Goal: Task Accomplishment & Management: Manage account settings

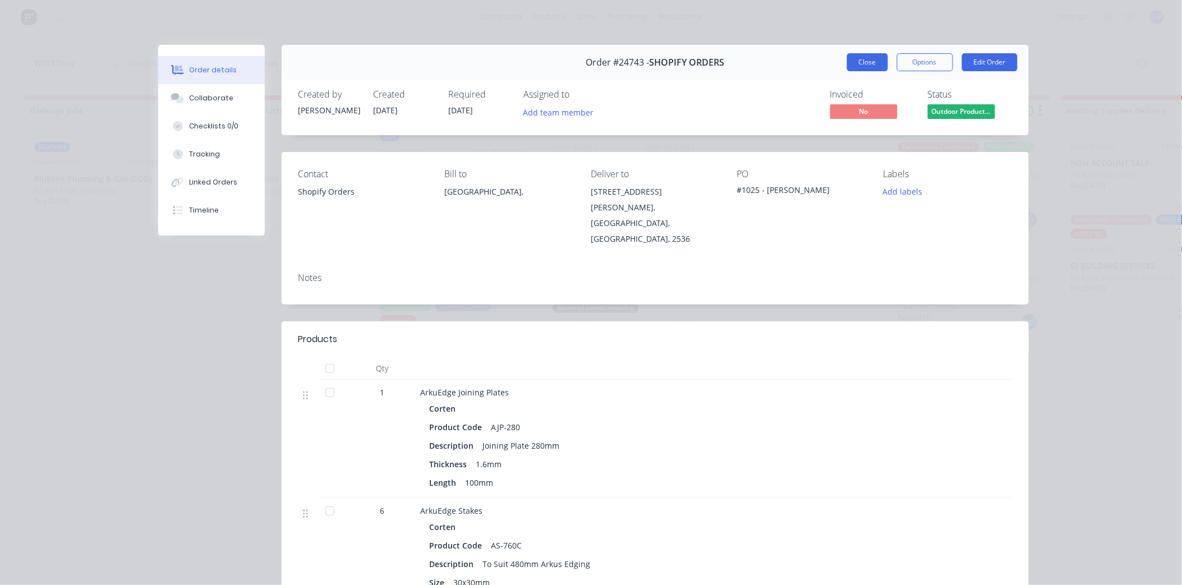
click at [856, 66] on button "Close" at bounding box center [867, 62] width 41 height 18
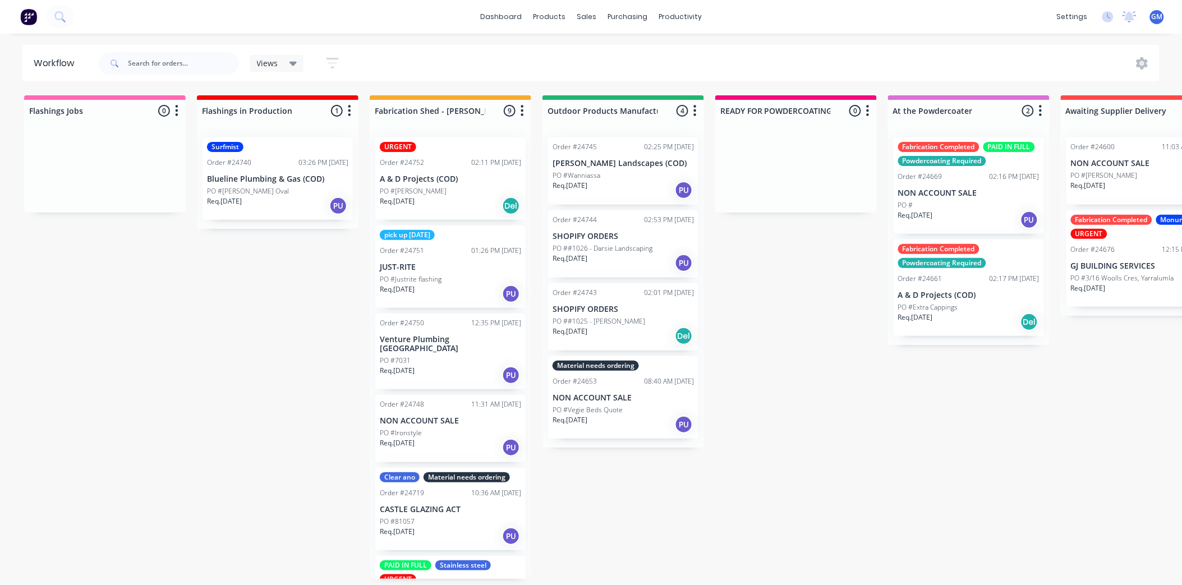
click at [638, 177] on div "PO #Wanniassa" at bounding box center [623, 176] width 141 height 10
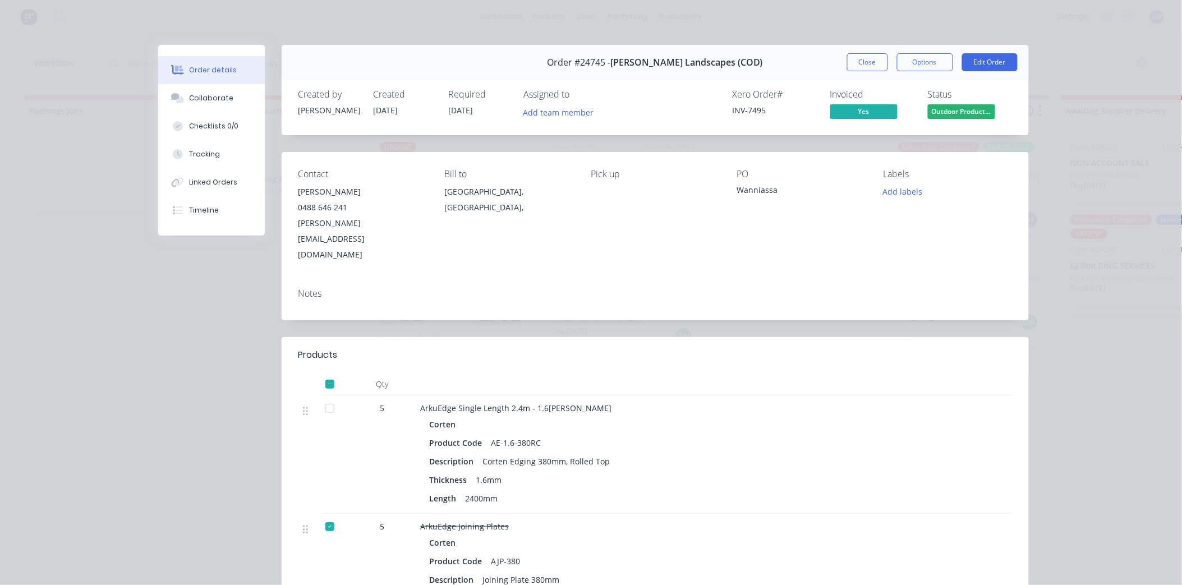
click at [857, 64] on button "Close" at bounding box center [867, 62] width 41 height 18
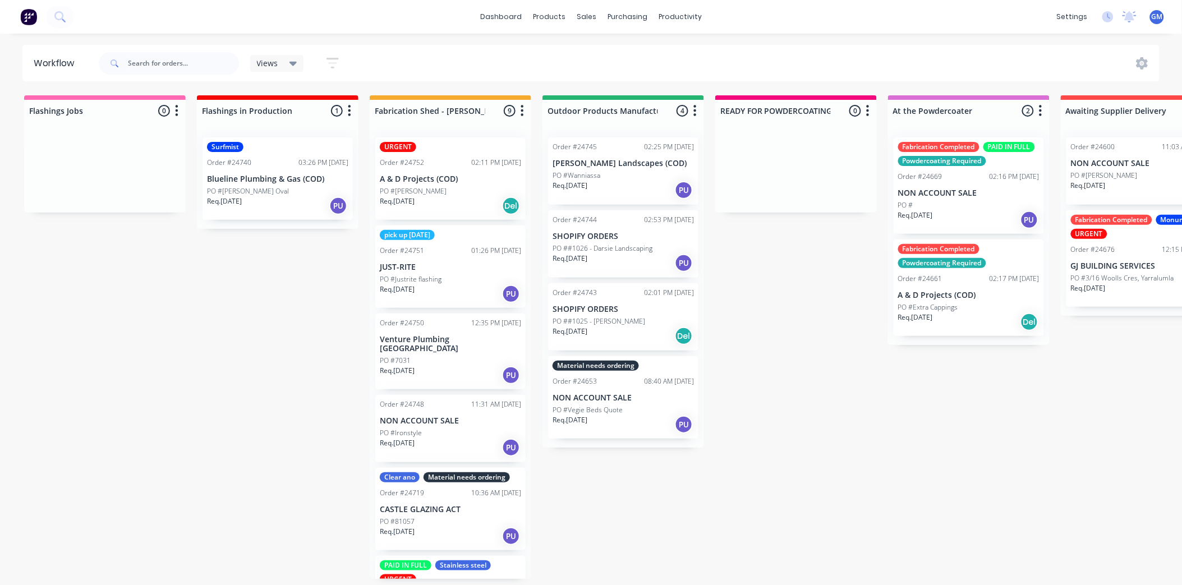
click at [616, 252] on p "PO ##1026 - Darsie Landscaping" at bounding box center [603, 248] width 100 height 10
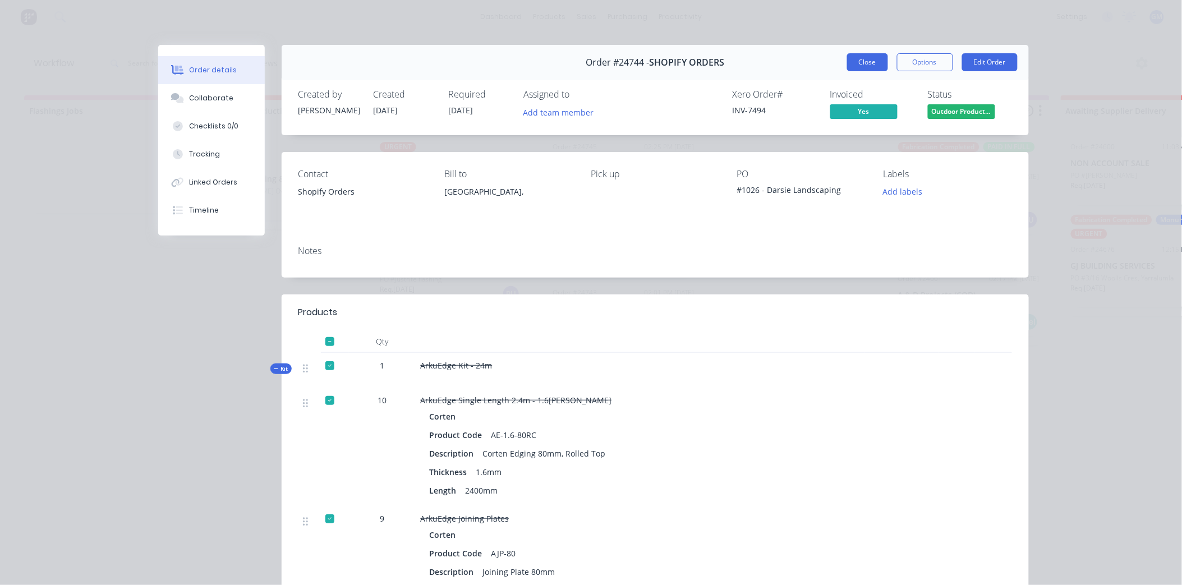
click at [859, 58] on button "Close" at bounding box center [867, 62] width 41 height 18
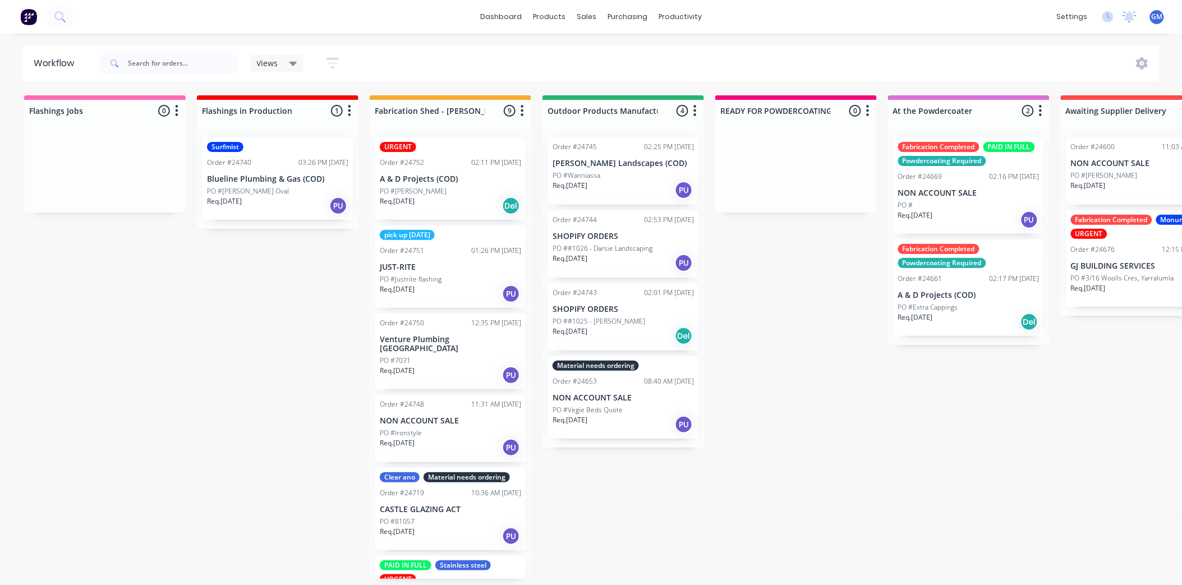
click at [632, 320] on div "PO ##1025 - [PERSON_NAME]" at bounding box center [623, 321] width 141 height 10
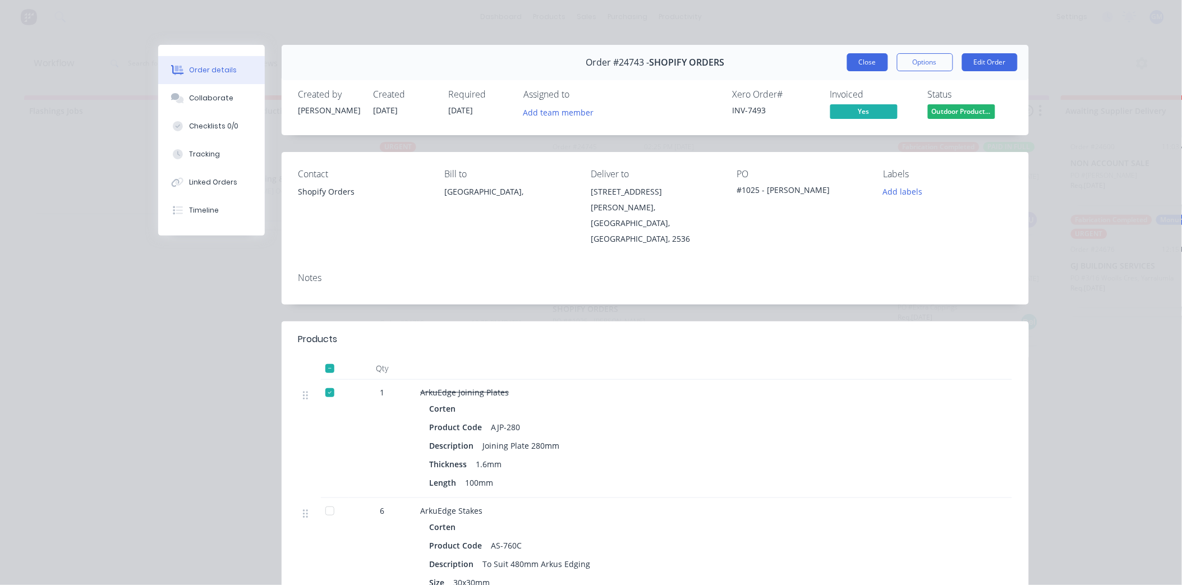
click at [862, 64] on button "Close" at bounding box center [867, 62] width 41 height 18
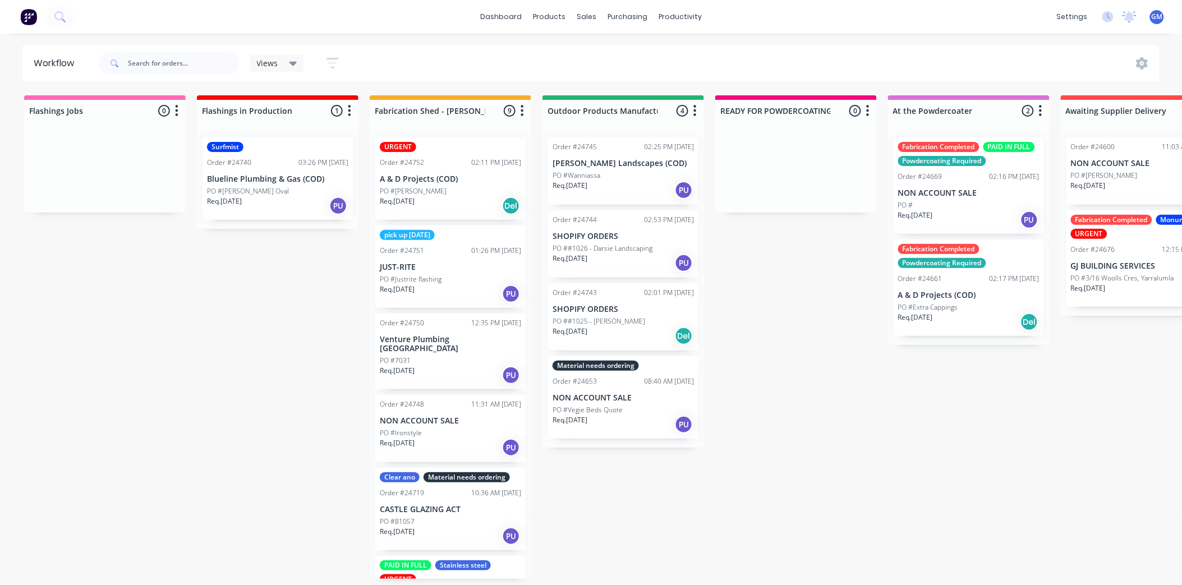
click at [578, 395] on p "NON ACCOUNT SALE" at bounding box center [623, 398] width 141 height 10
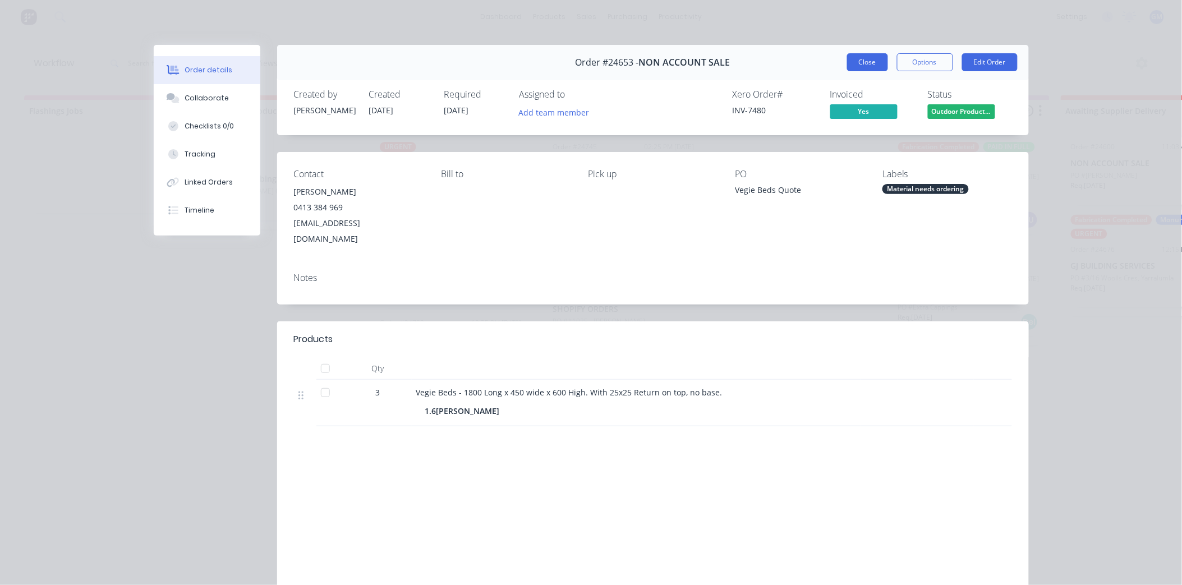
click at [866, 62] on button "Close" at bounding box center [867, 62] width 41 height 18
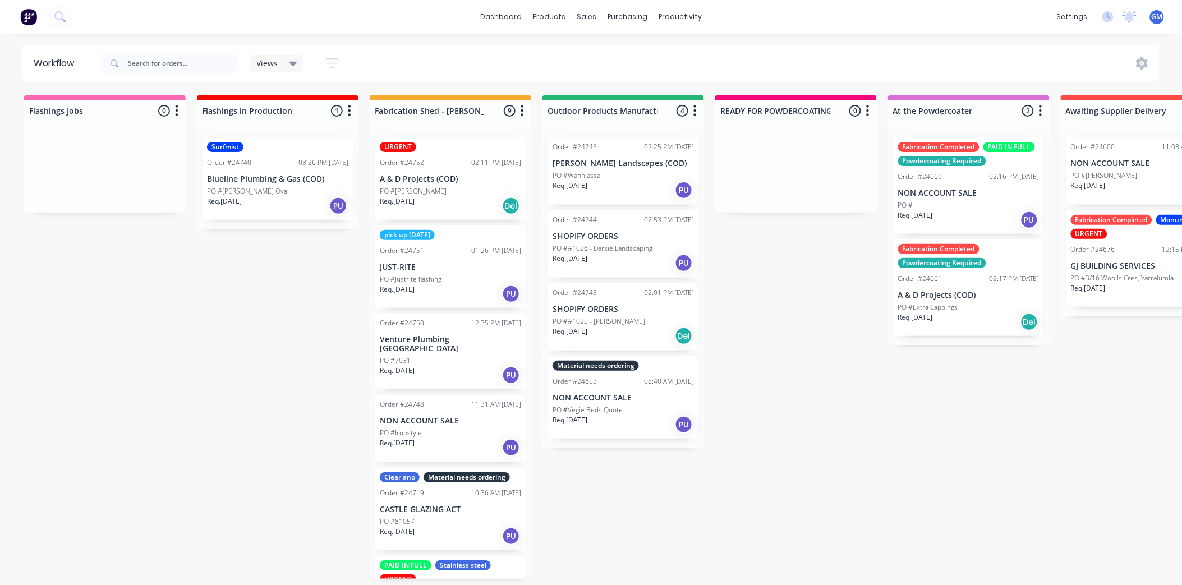
click at [632, 311] on p "SHOPIFY ORDERS" at bounding box center [623, 310] width 141 height 10
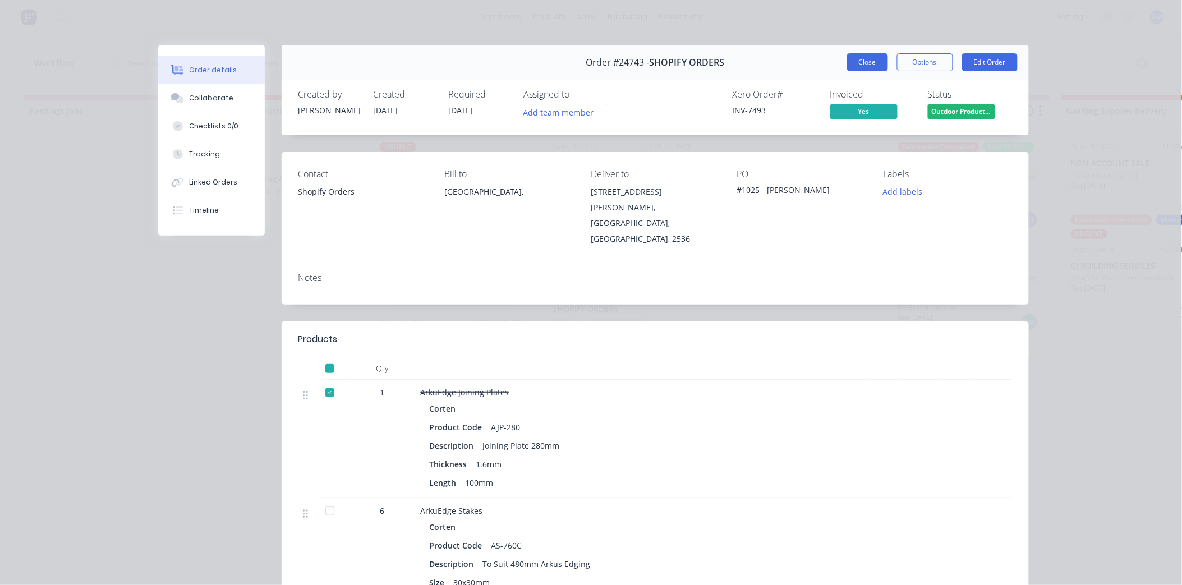
click at [871, 65] on button "Close" at bounding box center [867, 62] width 41 height 18
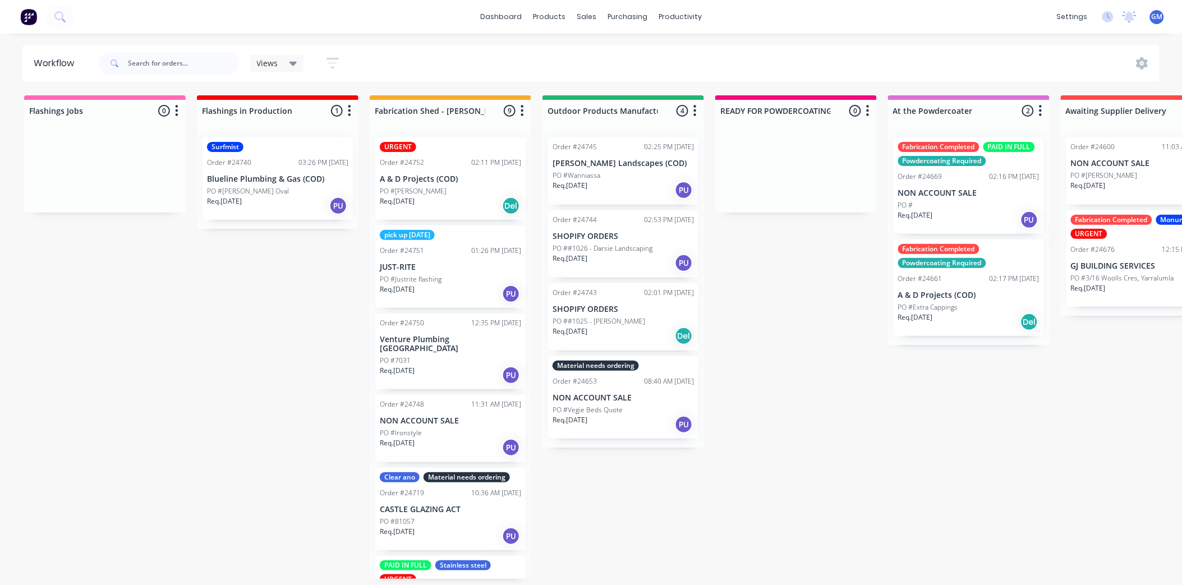
click at [432, 278] on p "PO #Justrite flashing" at bounding box center [411, 279] width 62 height 10
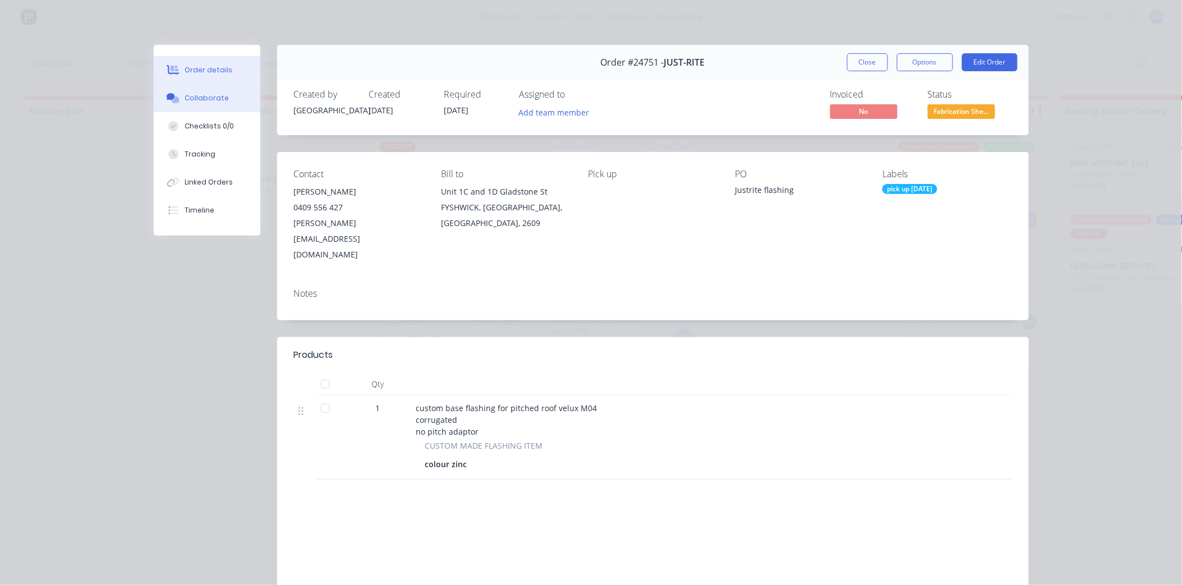
click at [187, 92] on button "Collaborate" at bounding box center [207, 98] width 107 height 28
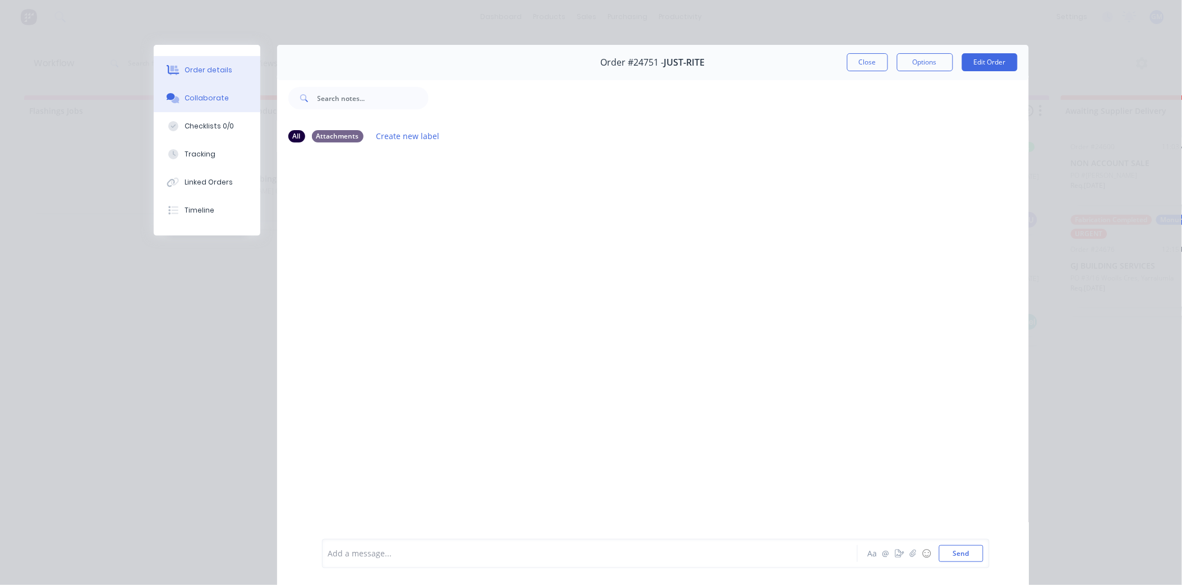
click at [212, 70] on div "Order details" at bounding box center [209, 70] width 48 height 10
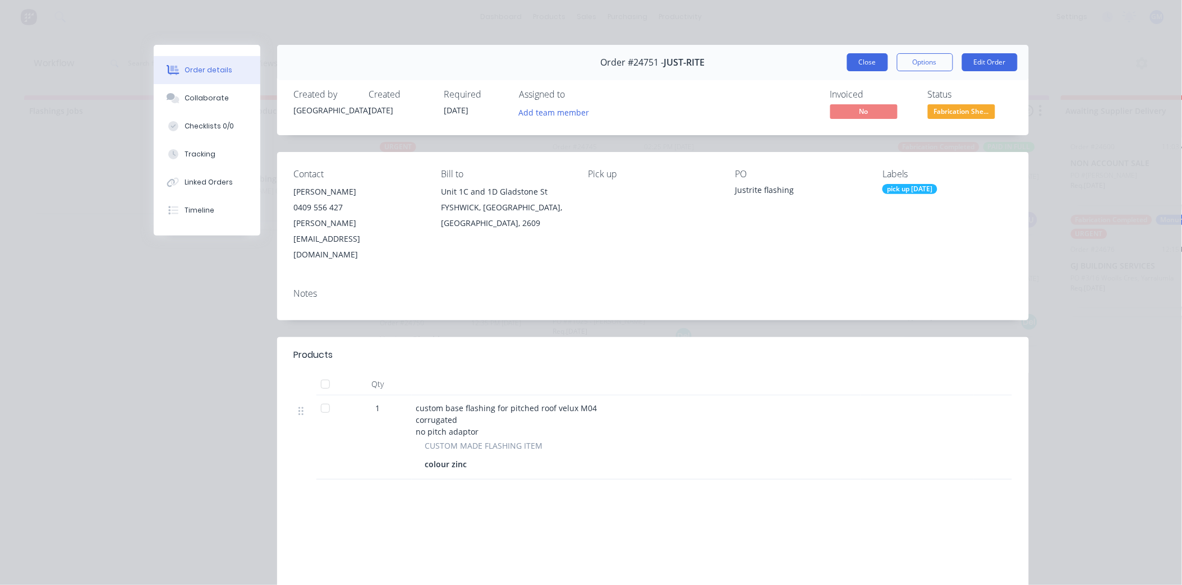
click at [866, 59] on button "Close" at bounding box center [867, 62] width 41 height 18
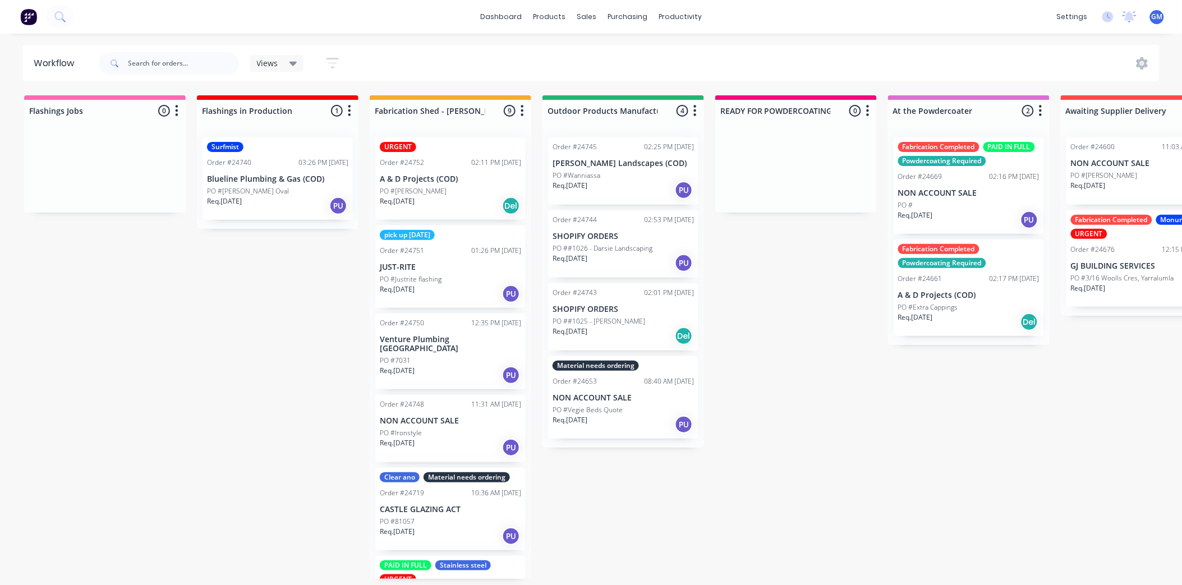
click at [444, 251] on div "Order #24751 01:26 PM [DATE]" at bounding box center [450, 251] width 141 height 10
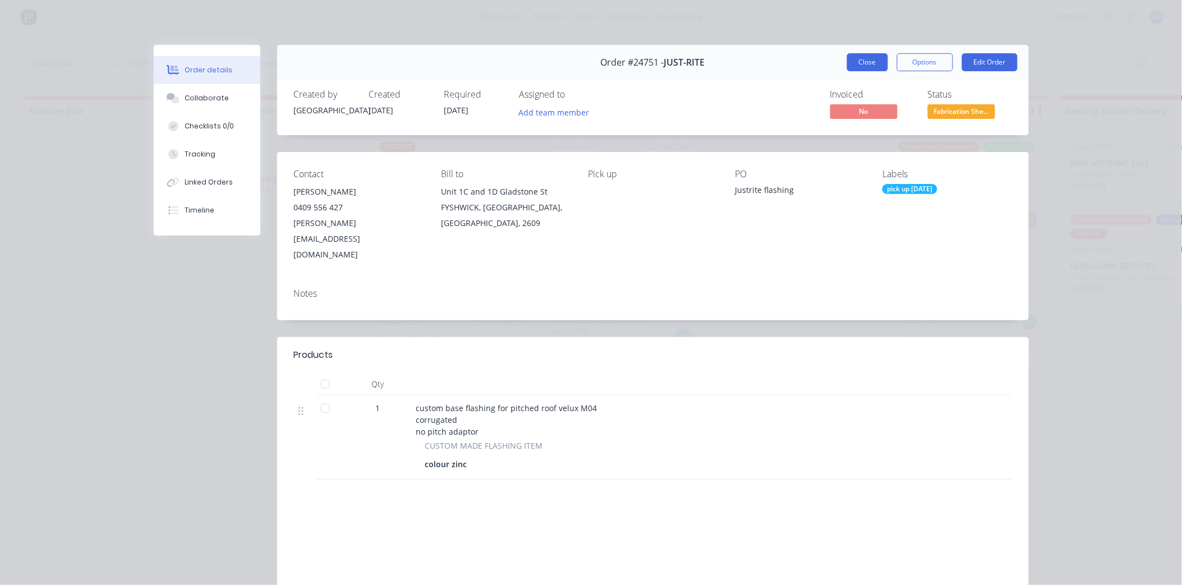
click at [868, 64] on button "Close" at bounding box center [867, 62] width 41 height 18
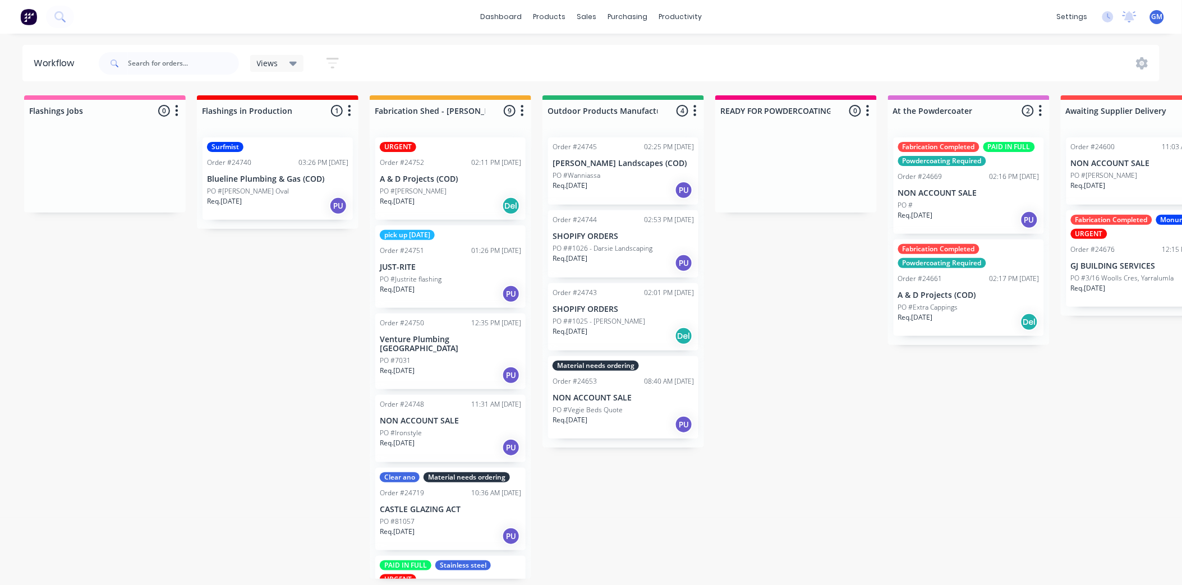
click at [612, 395] on p "NON ACCOUNT SALE" at bounding box center [623, 398] width 141 height 10
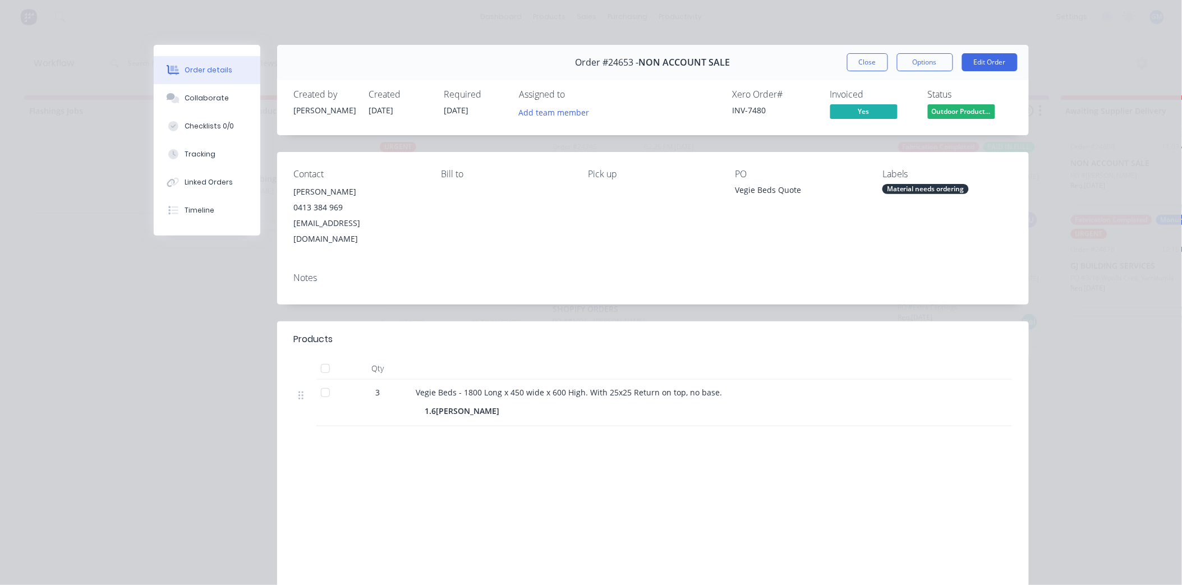
click at [941, 188] on div "Material needs ordering" at bounding box center [925, 189] width 86 height 10
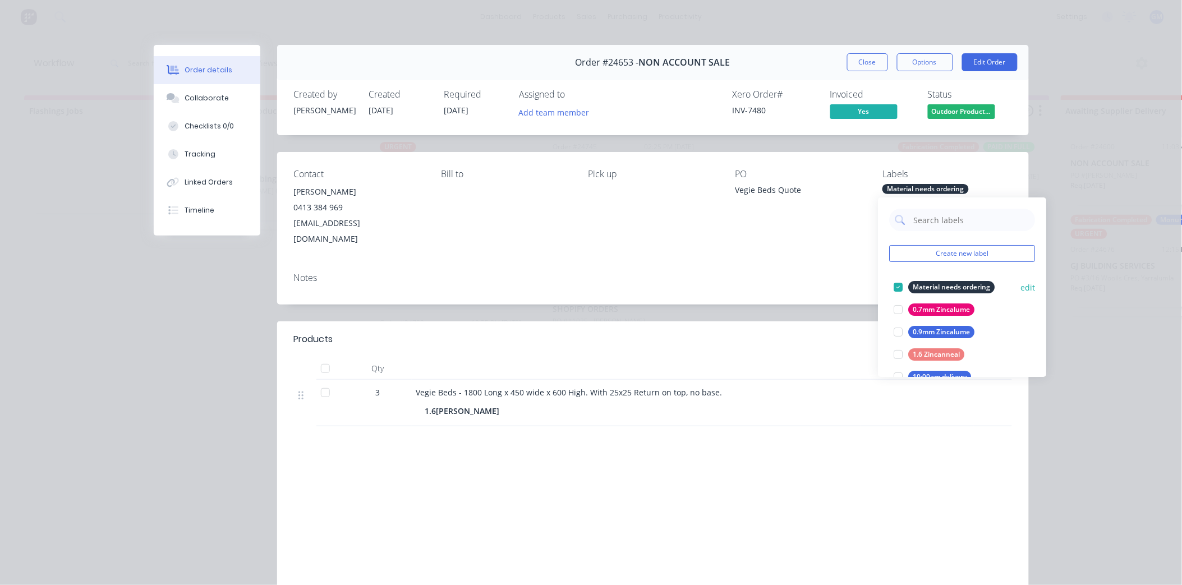
click at [895, 287] on div at bounding box center [898, 287] width 22 height 22
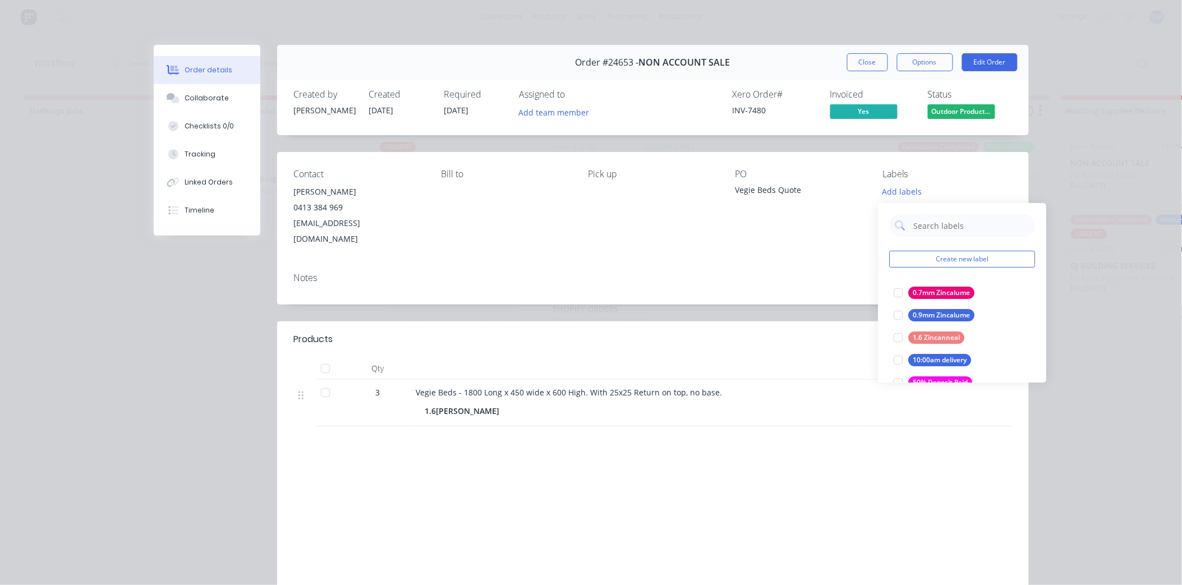
click at [793, 282] on div "Notes" at bounding box center [653, 284] width 752 height 41
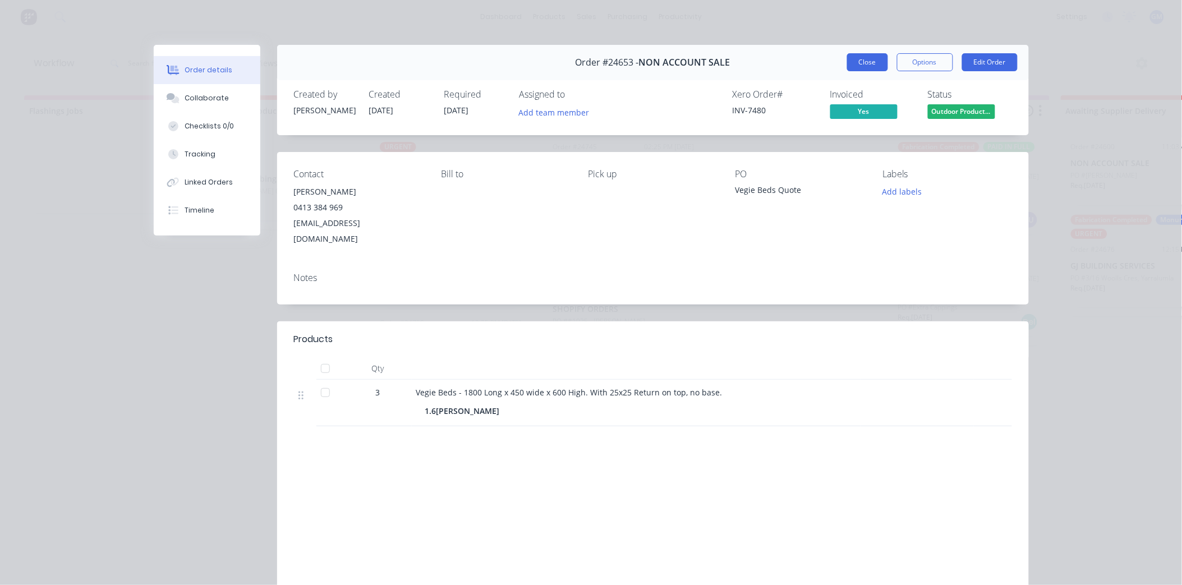
click at [862, 63] on button "Close" at bounding box center [867, 62] width 41 height 18
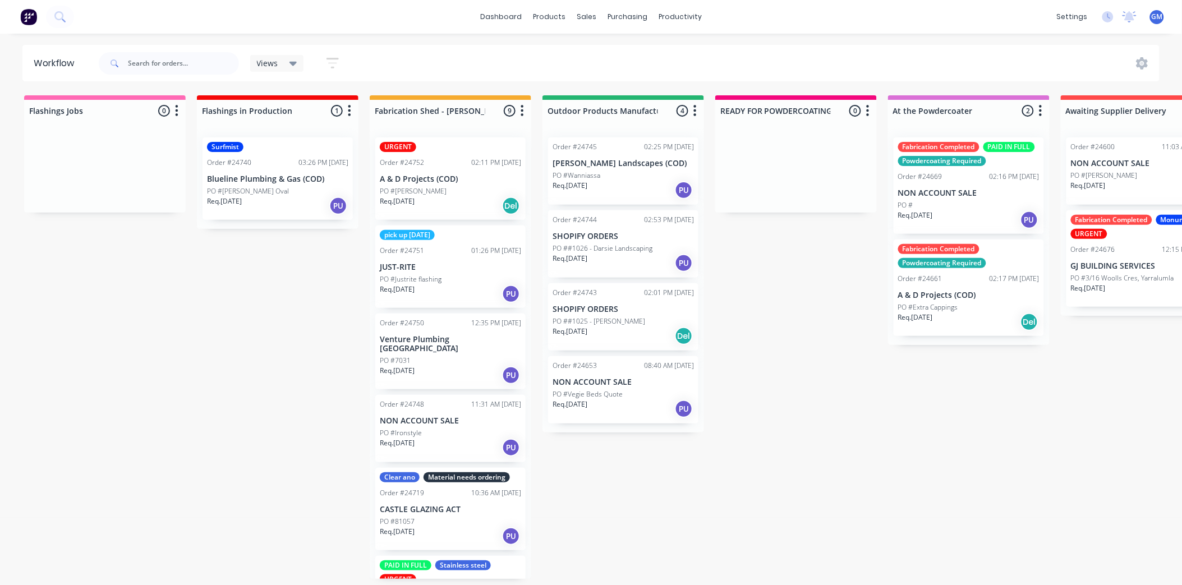
click at [440, 190] on div "PO #[PERSON_NAME]" at bounding box center [450, 191] width 141 height 10
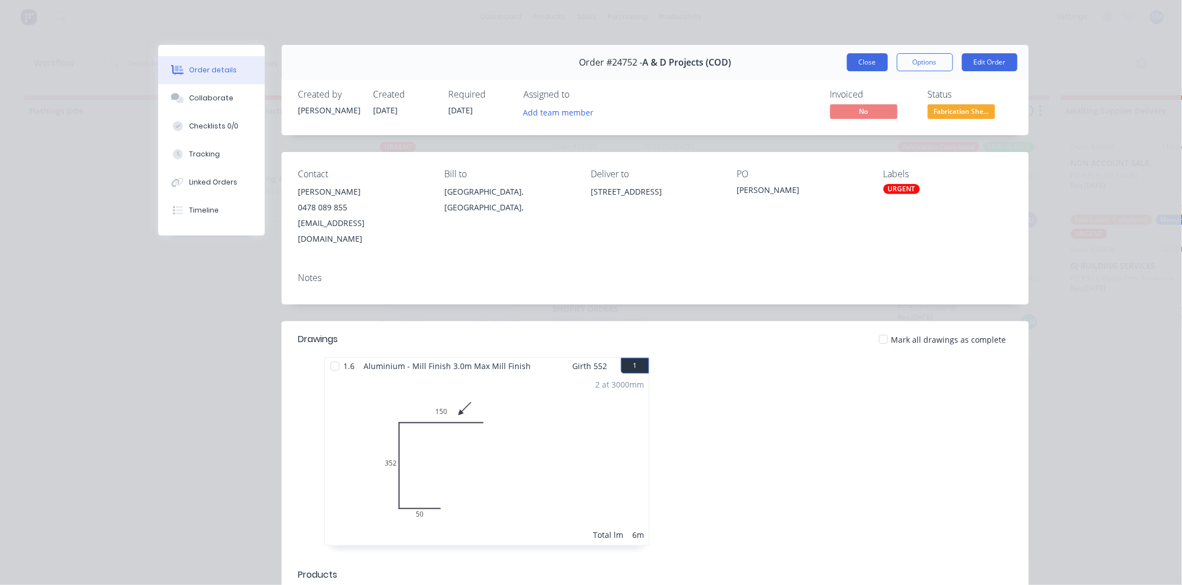
click at [874, 58] on button "Close" at bounding box center [867, 62] width 41 height 18
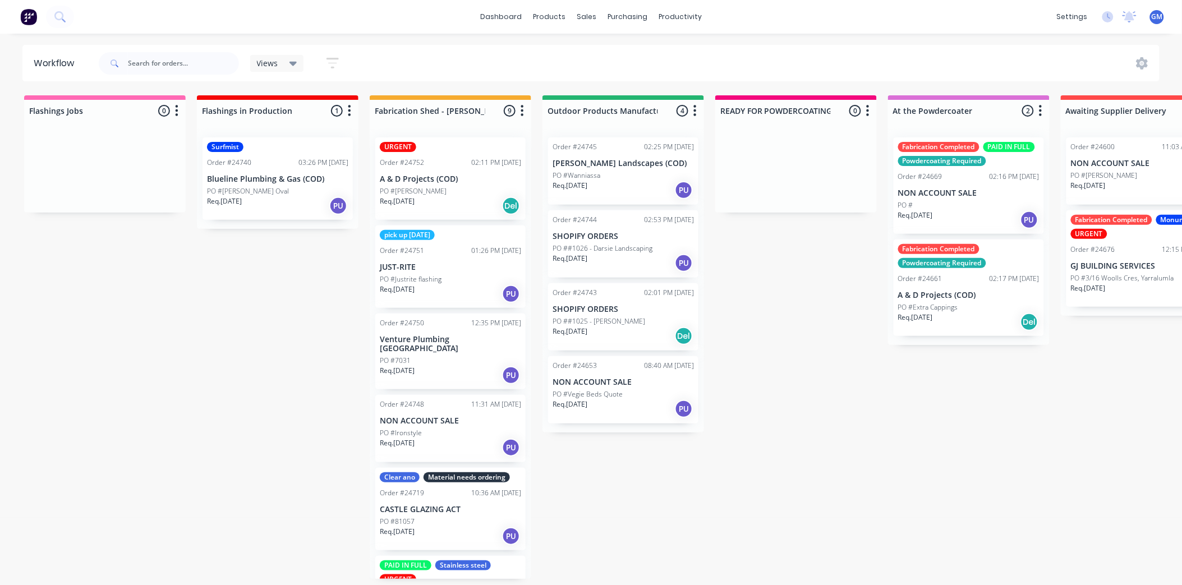
click at [457, 356] on div "PO #7031" at bounding box center [450, 361] width 141 height 10
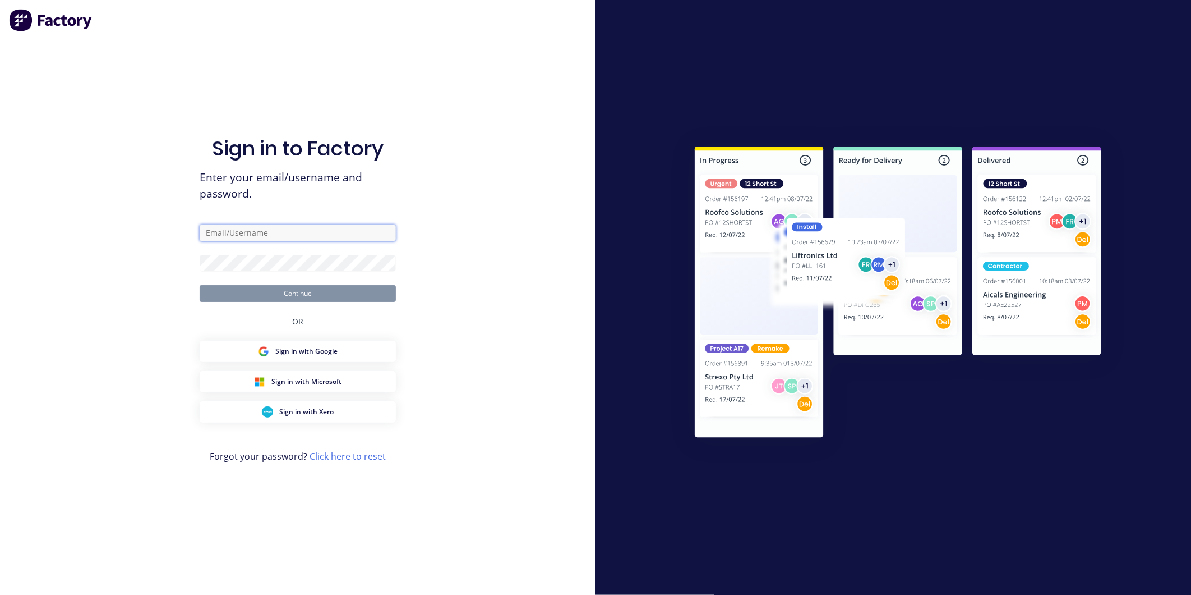
type input "[PERSON_NAME][EMAIL_ADDRESS][PERSON_NAME][DOMAIN_NAME]"
click at [351, 296] on button "Continue" at bounding box center [298, 293] width 196 height 17
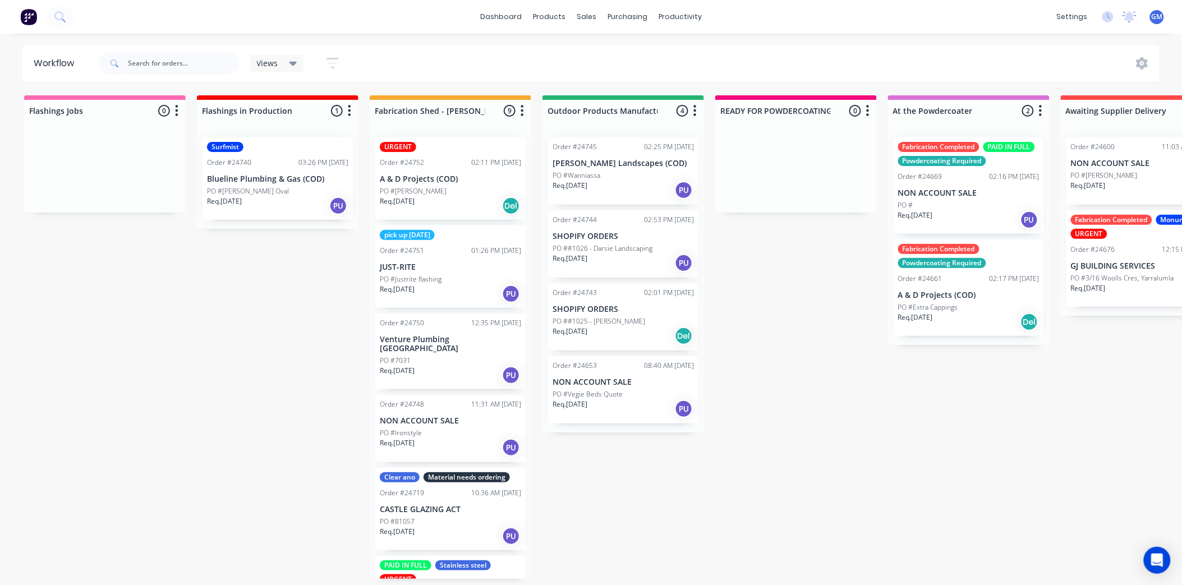
drag, startPoint x: 614, startPoint y: 390, endPoint x: 799, endPoint y: 410, distance: 185.6
click at [617, 390] on div "Order #24745 02:25 PM [DATE] [PERSON_NAME] Landscapes (COD) PO #Wanniassa Req. …" at bounding box center [623, 280] width 162 height 304
click at [618, 401] on div "Req. [DATE] PU" at bounding box center [623, 408] width 141 height 19
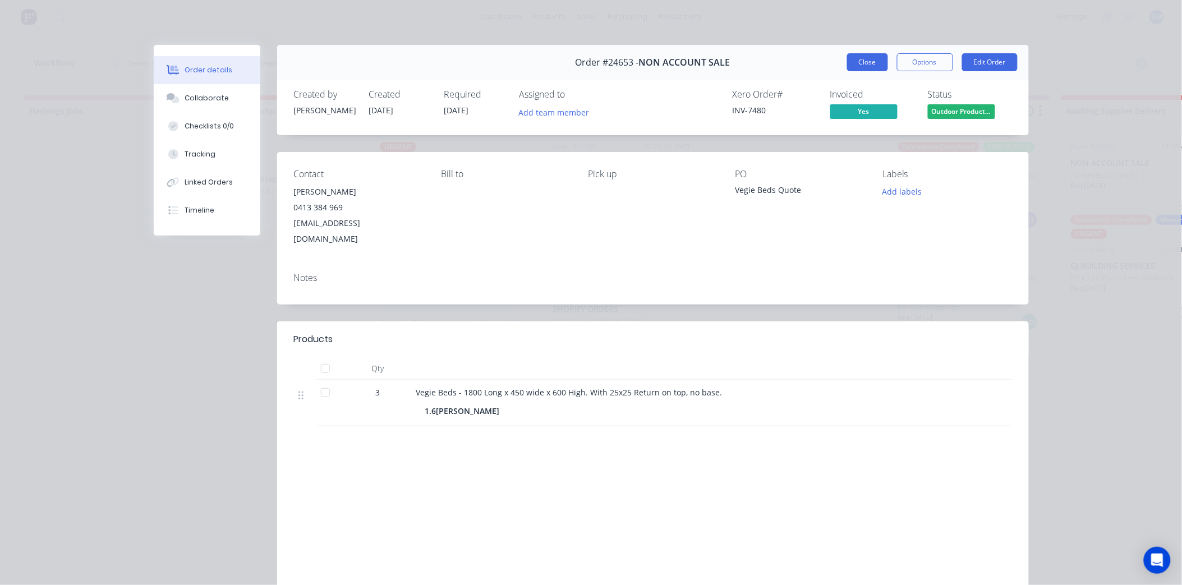
click at [863, 62] on button "Close" at bounding box center [867, 62] width 41 height 18
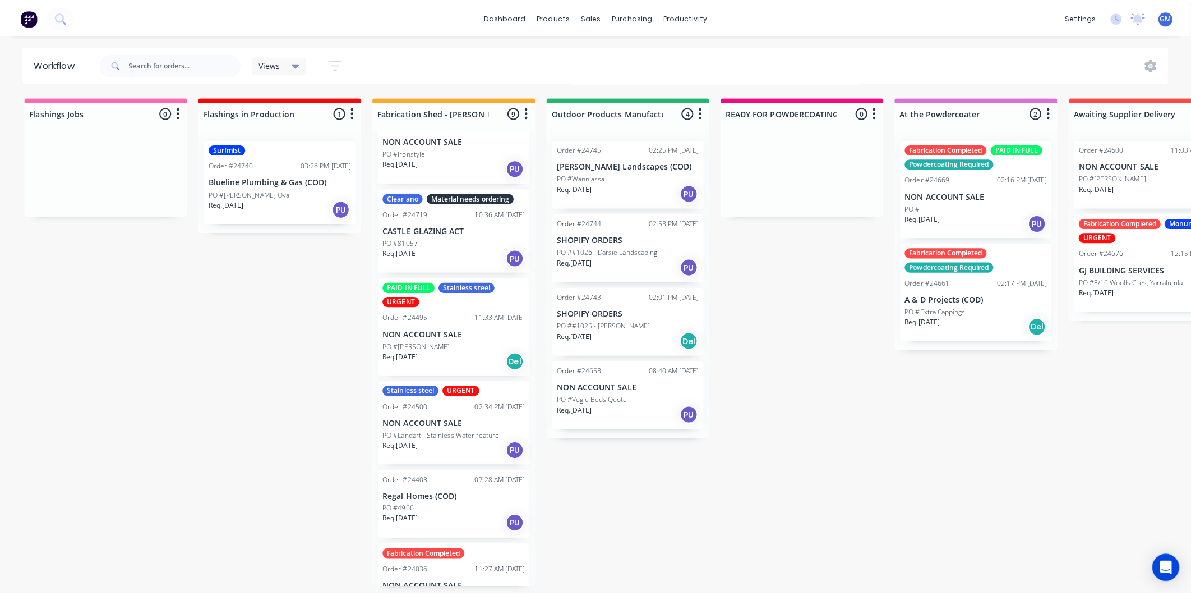
scroll to position [312, 0]
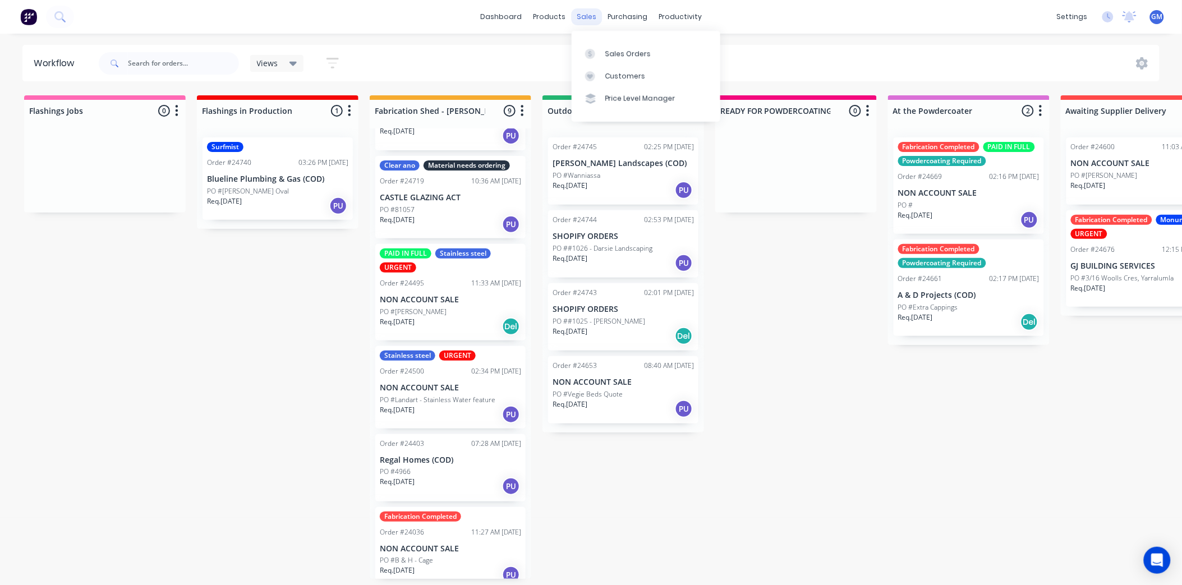
click at [586, 19] on div "sales" at bounding box center [586, 16] width 31 height 17
drag, startPoint x: 586, startPoint y: 19, endPoint x: 562, endPoint y: 31, distance: 27.8
click at [562, 31] on div "dashboard products sales purchasing productivity dashboard products Product Cat…" at bounding box center [591, 17] width 1182 height 34
click at [589, 19] on div "sales" at bounding box center [586, 16] width 31 height 17
click at [625, 51] on div "Sales Orders" at bounding box center [628, 54] width 46 height 10
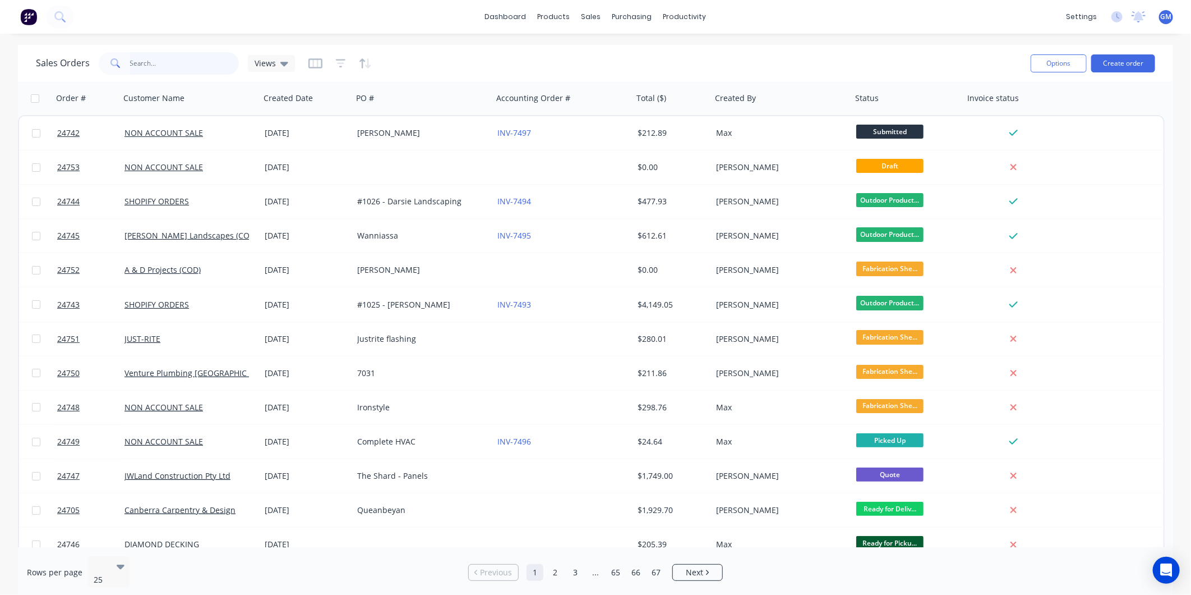
click at [176, 63] on input "text" at bounding box center [184, 63] width 109 height 22
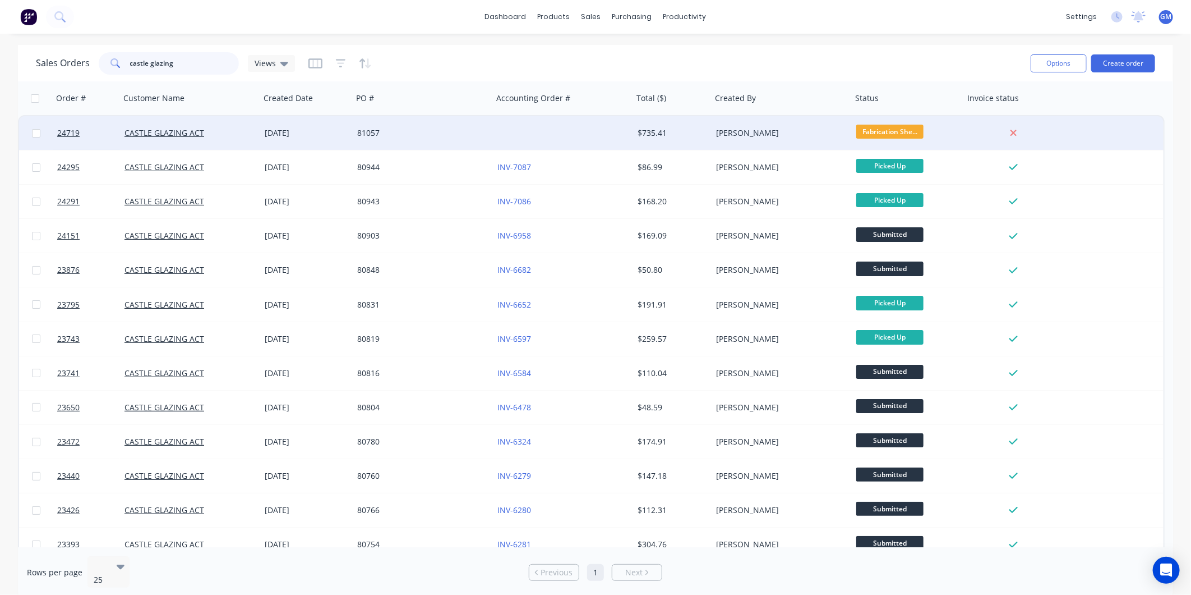
type input "castle glazing"
click at [447, 129] on div "81057" at bounding box center [419, 132] width 125 height 11
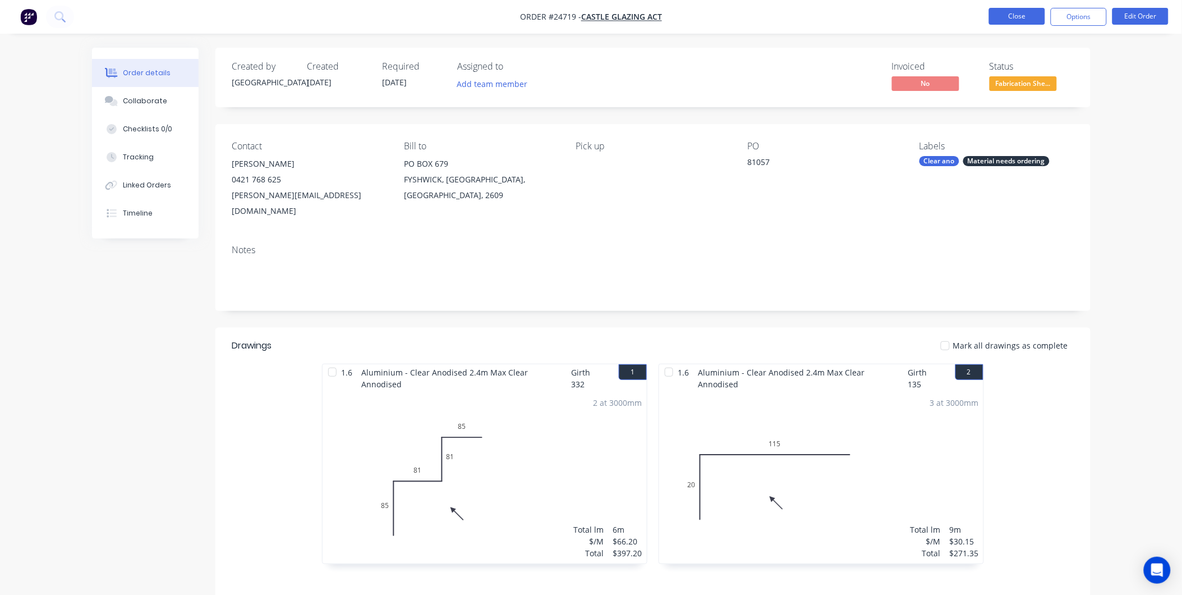
click at [1002, 11] on button "Close" at bounding box center [1017, 16] width 56 height 17
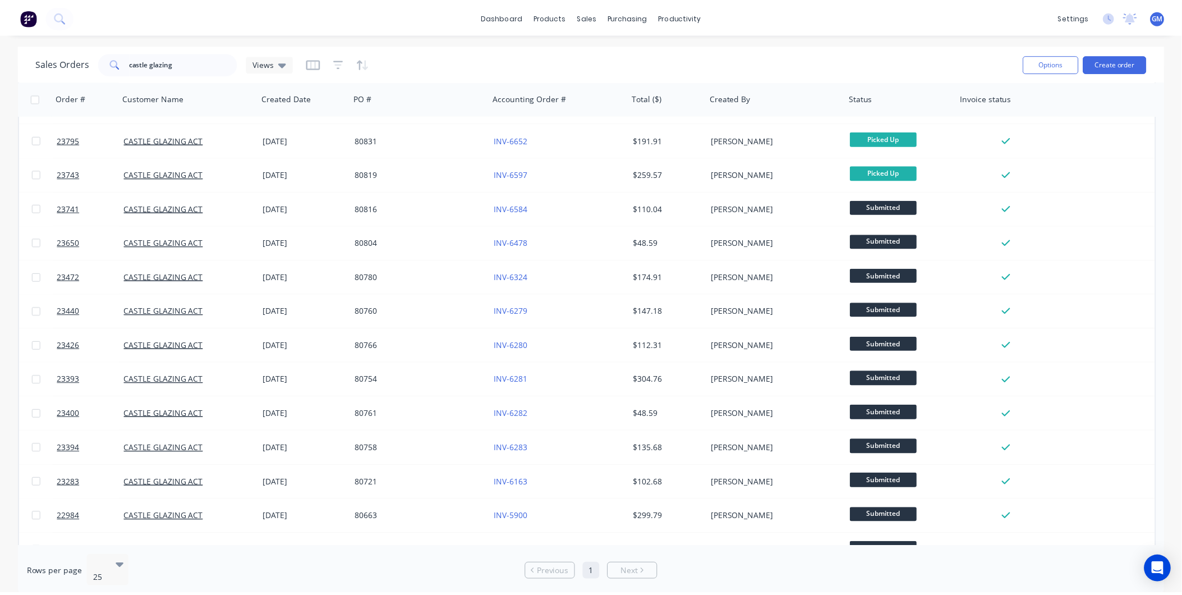
scroll to position [163, 0]
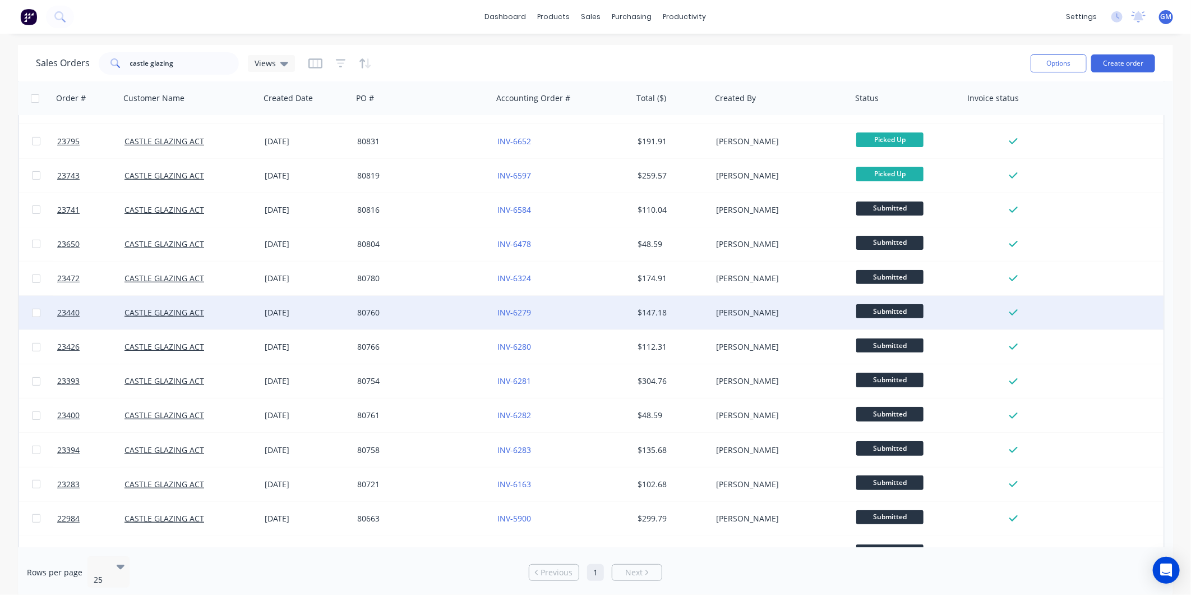
click at [606, 311] on div "INV-6279" at bounding box center [560, 312] width 125 height 11
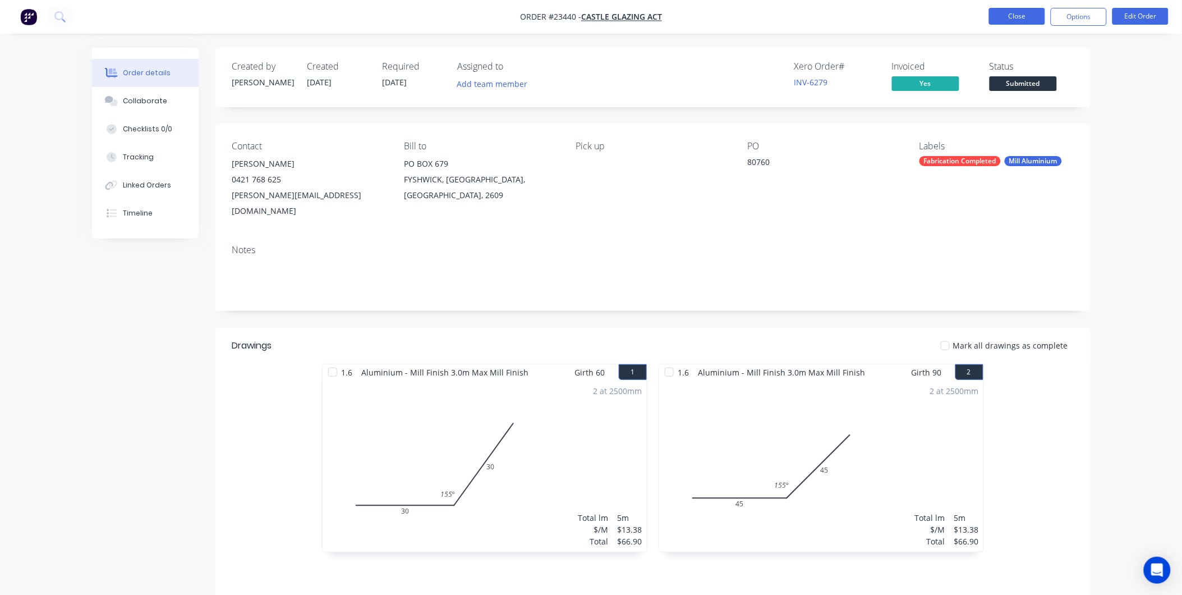
click at [1025, 8] on button "Close" at bounding box center [1017, 16] width 56 height 17
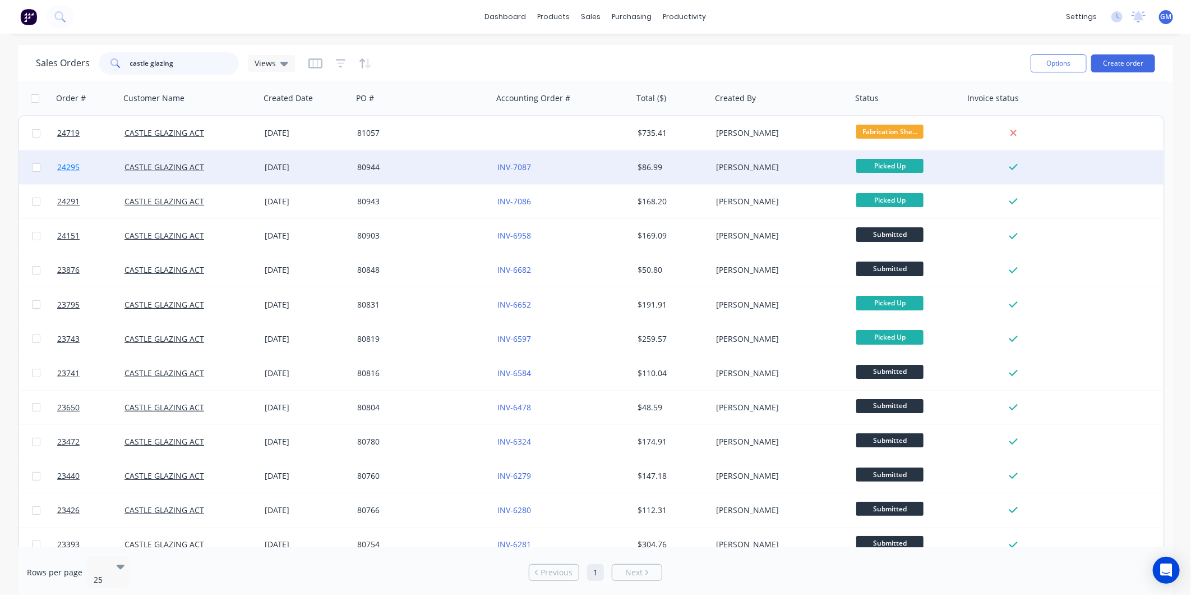
drag, startPoint x: 166, startPoint y: 70, endPoint x: 69, endPoint y: 154, distance: 128.1
click at [0, 116] on html "dashboard products sales purchasing productivity dashboard products Product Cat…" at bounding box center [595, 297] width 1191 height 595
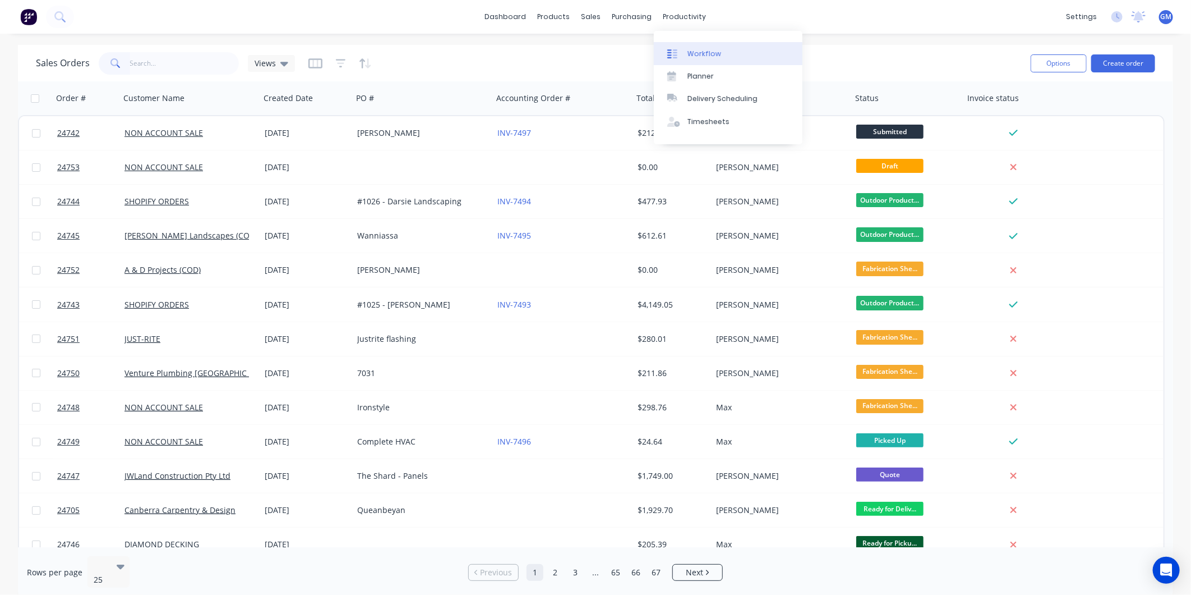
click at [698, 51] on div "Workflow" at bounding box center [705, 54] width 34 height 10
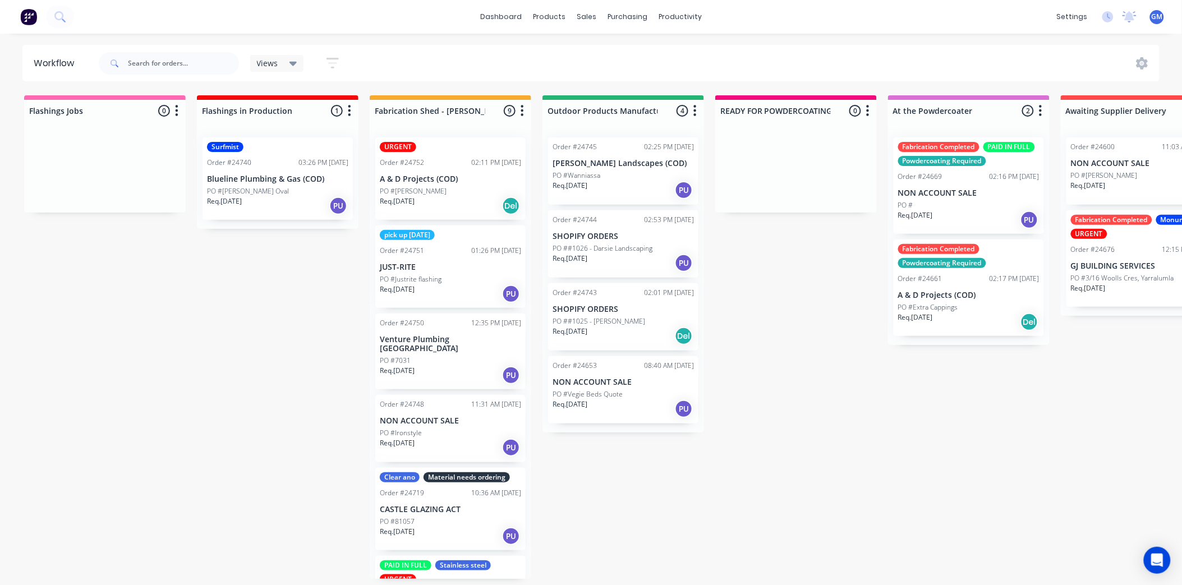
drag, startPoint x: 620, startPoint y: 391, endPoint x: 708, endPoint y: 418, distance: 91.7
click at [624, 395] on div "Order #24745 02:25 PM [DATE] [PERSON_NAME] Landscapes (COD) PO #Wanniassa Req. …" at bounding box center [623, 280] width 162 height 304
click at [651, 395] on div "PO #Vegie Beds Quote" at bounding box center [623, 394] width 141 height 10
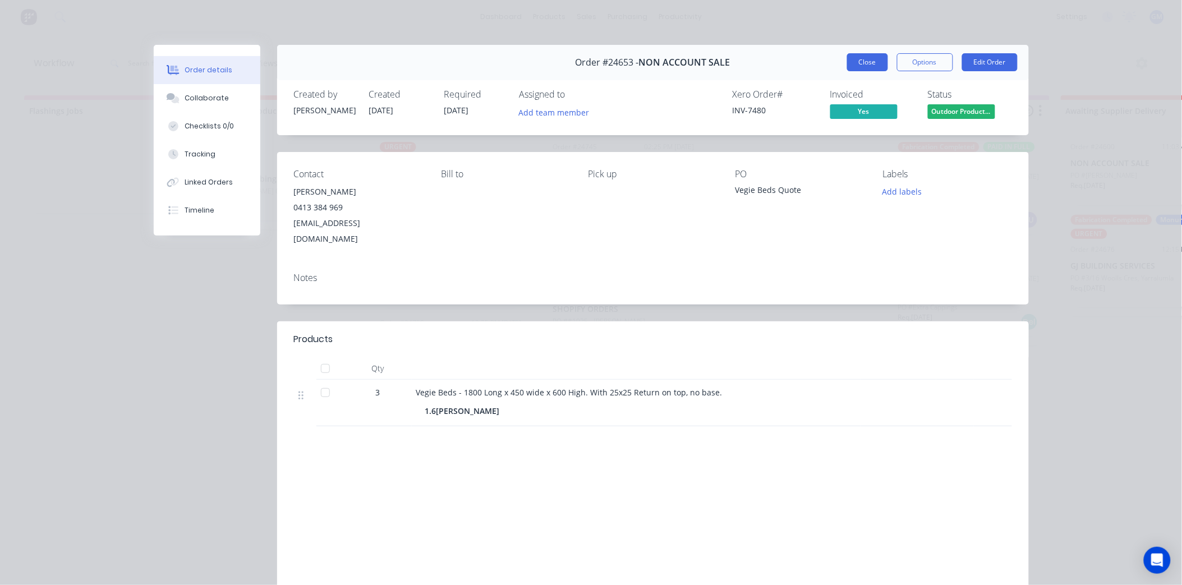
click at [868, 65] on button "Close" at bounding box center [867, 62] width 41 height 18
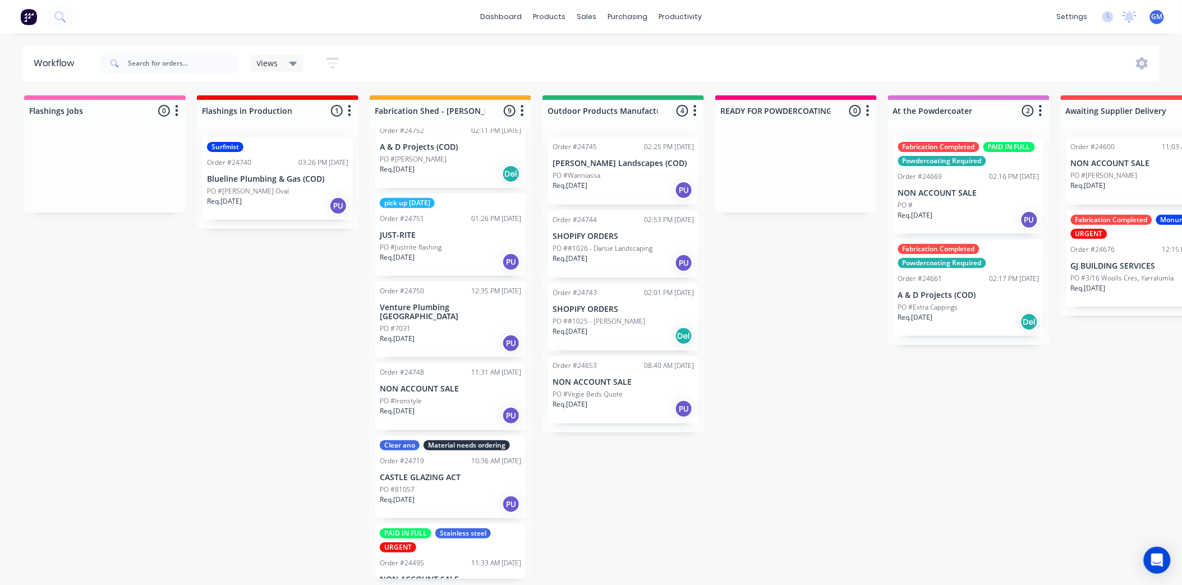
scroll to position [62, 0]
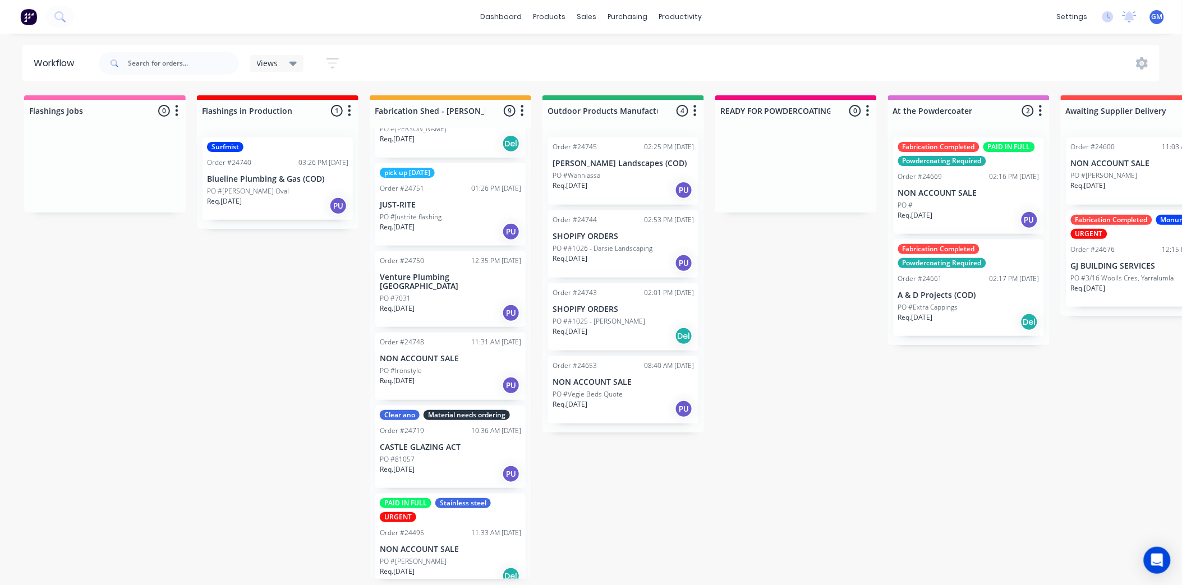
click at [429, 354] on p "NON ACCOUNT SALE" at bounding box center [450, 359] width 141 height 10
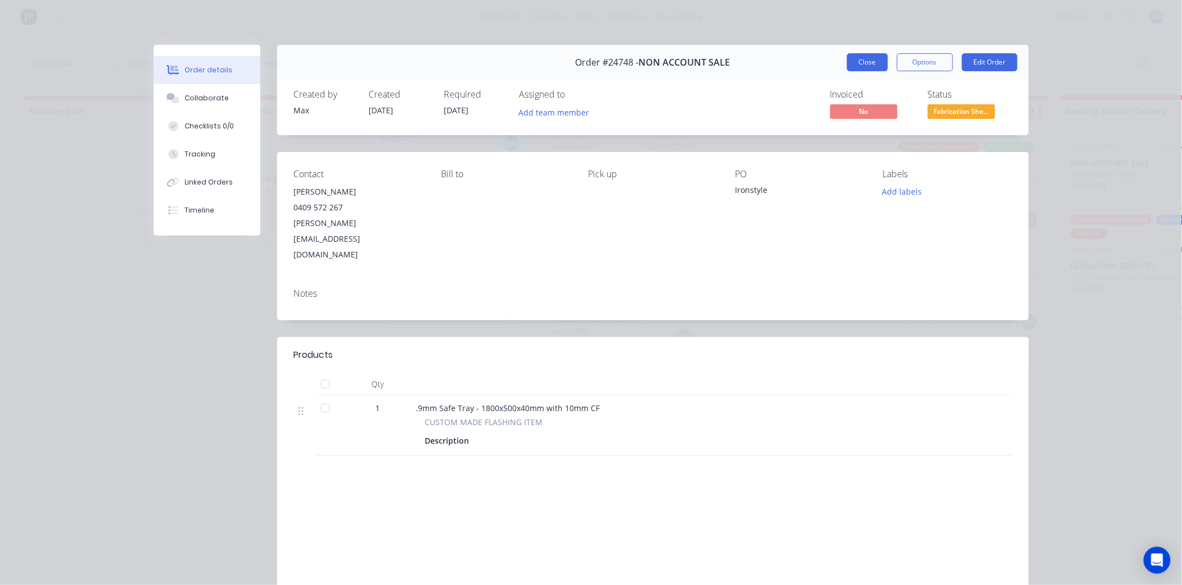
click at [858, 58] on button "Close" at bounding box center [867, 62] width 41 height 18
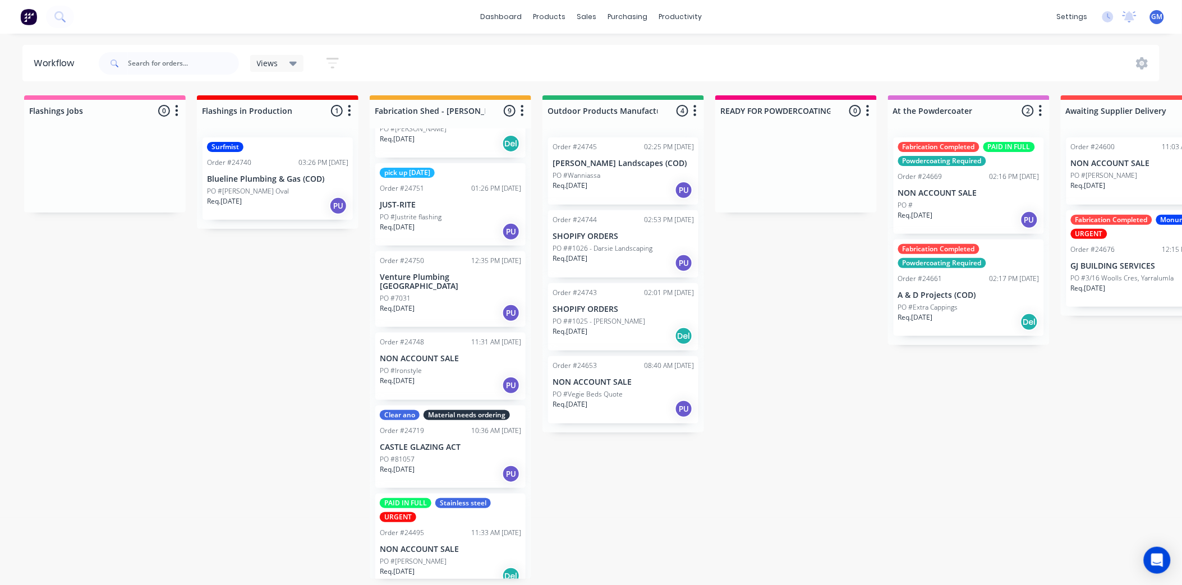
click at [428, 280] on p "Venture Plumbing [GEOGRAPHIC_DATA]" at bounding box center [450, 282] width 141 height 19
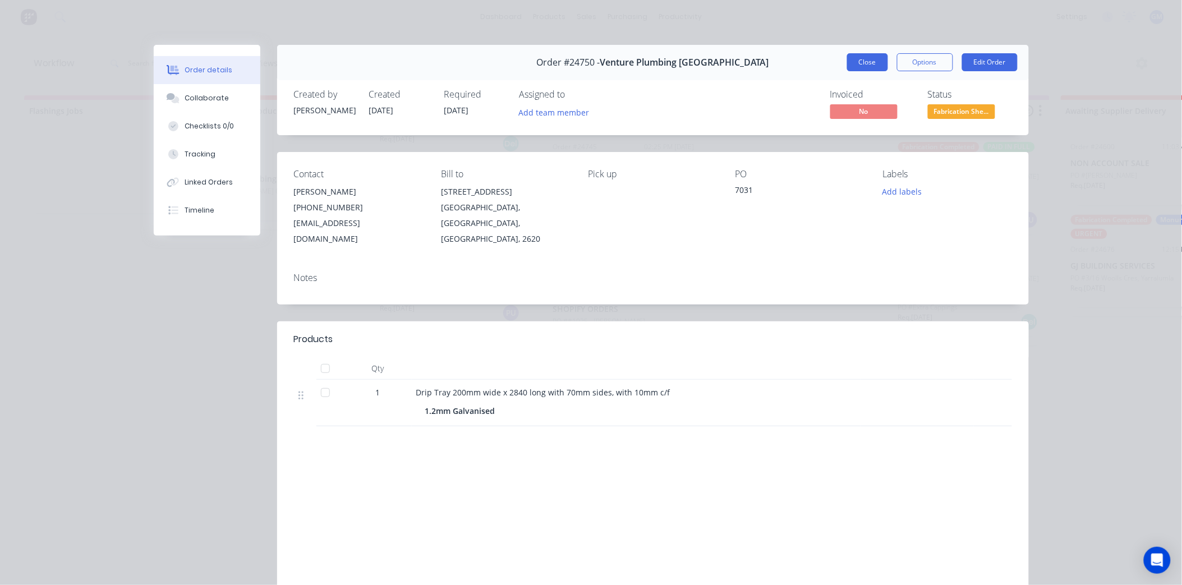
click at [867, 57] on button "Close" at bounding box center [867, 62] width 41 height 18
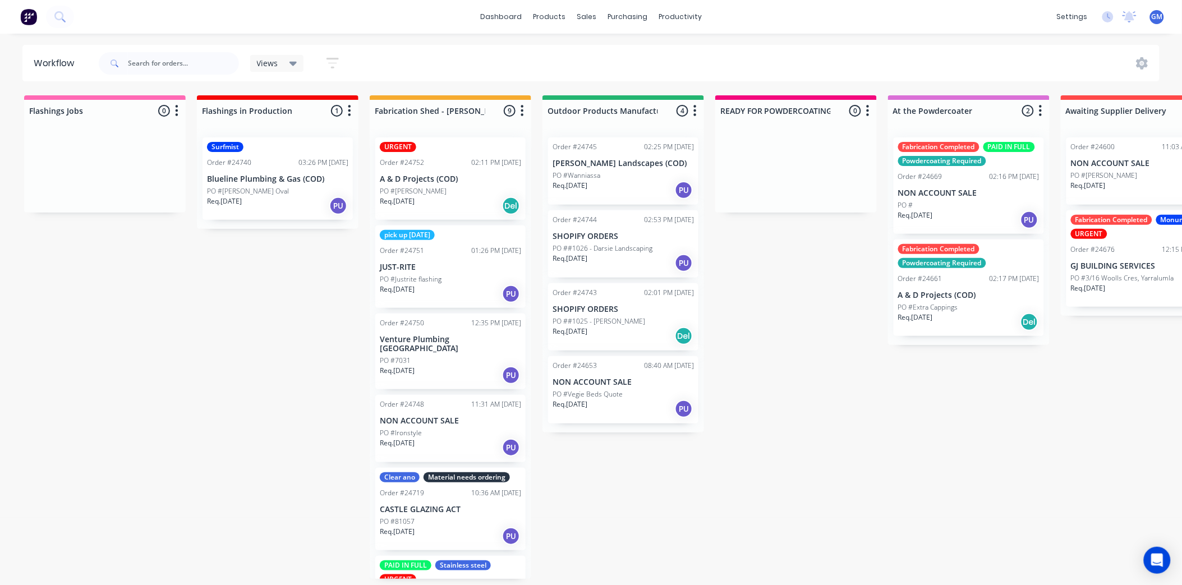
scroll to position [3, 0]
click at [625, 53] on div "Sales Orders" at bounding box center [628, 57] width 46 height 10
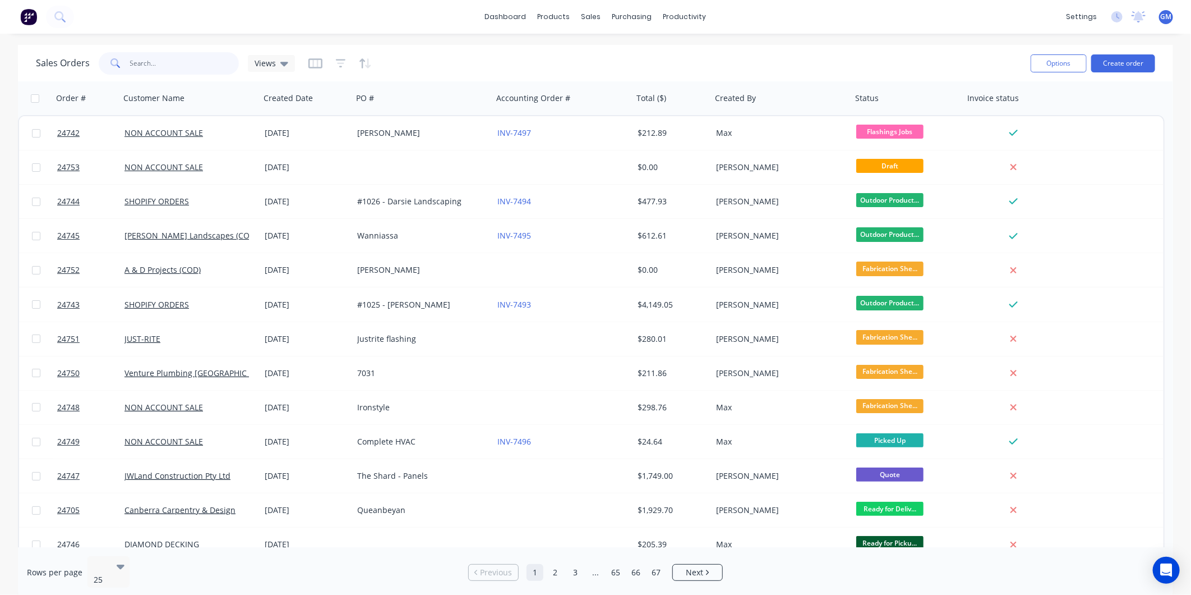
click at [172, 62] on input "text" at bounding box center [184, 63] width 109 height 22
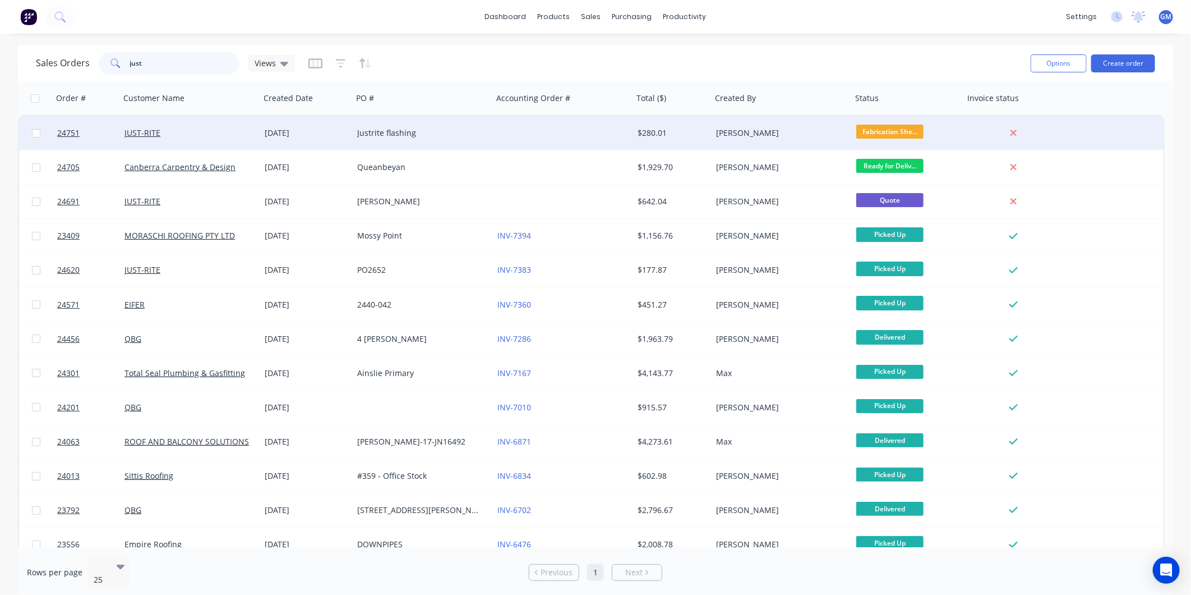
type input "just"
click at [163, 131] on div "JUST-RITE" at bounding box center [187, 132] width 125 height 11
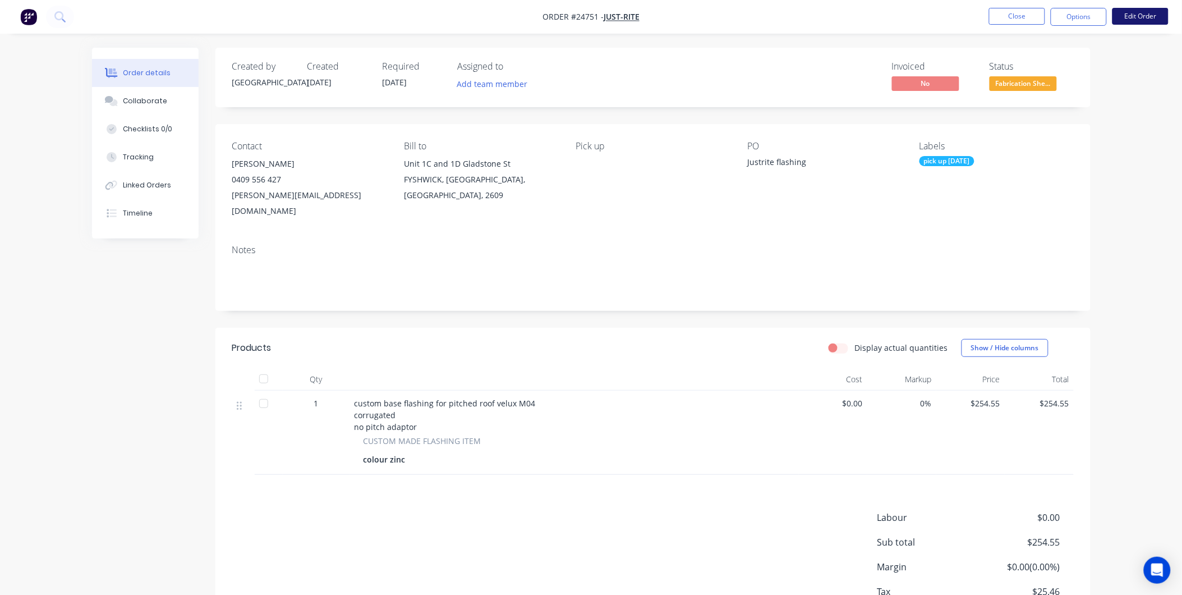
click at [1136, 14] on button "Edit Order" at bounding box center [1140, 16] width 56 height 17
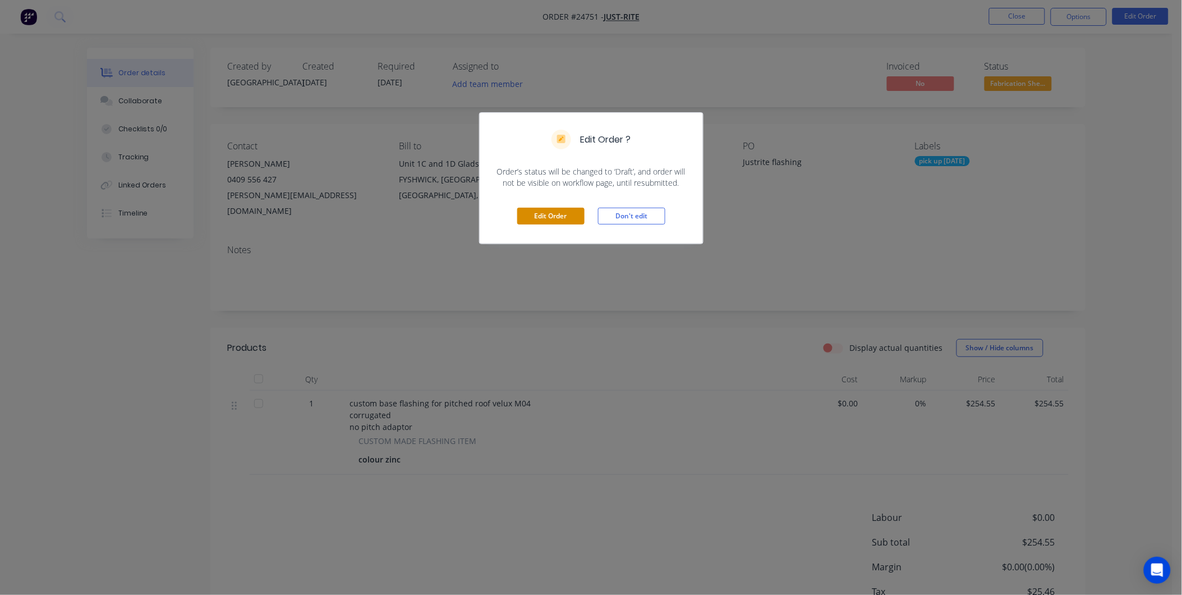
click at [536, 220] on button "Edit Order" at bounding box center [550, 216] width 67 height 17
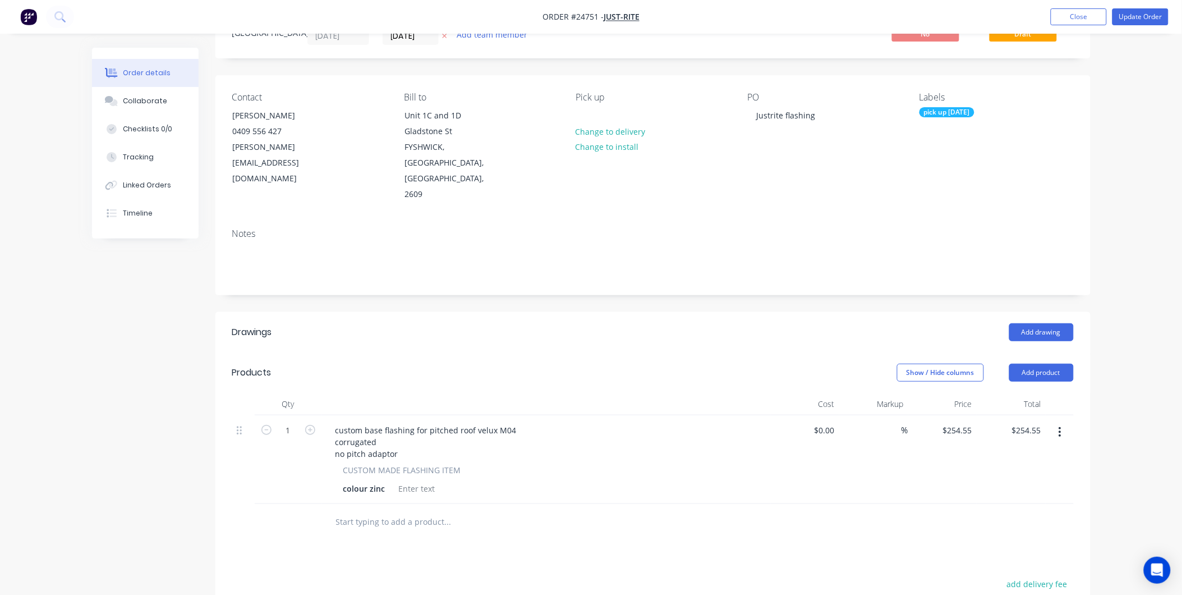
scroll to position [125, 0]
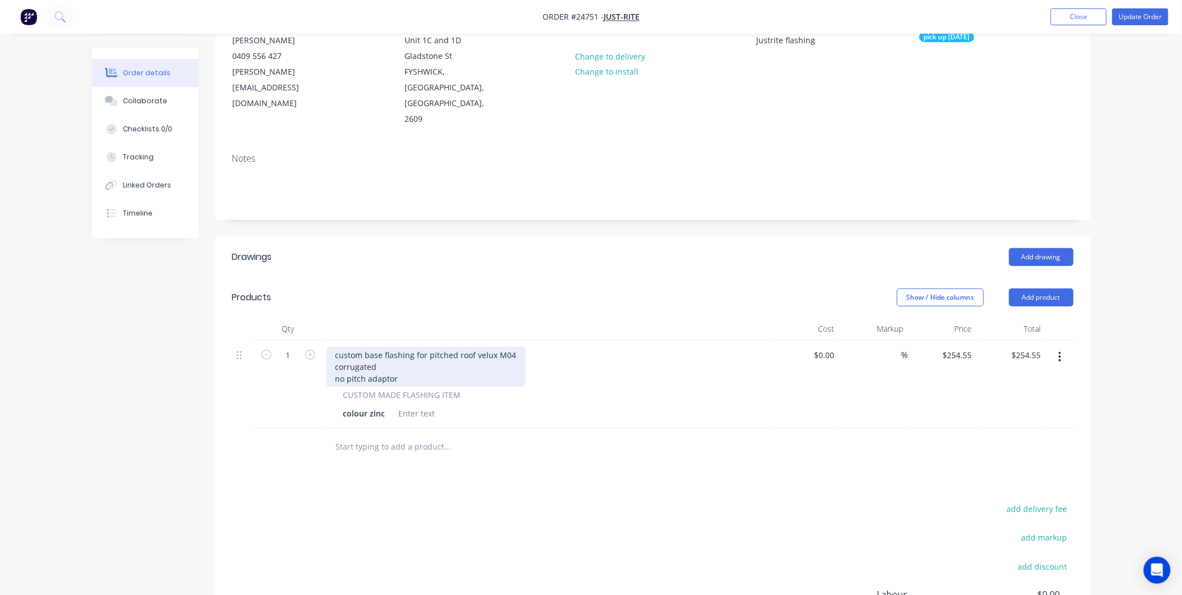
click at [402, 362] on div "custom base flashing for pitched roof velux M04 corrugated no pitch adaptor" at bounding box center [425, 367] width 199 height 40
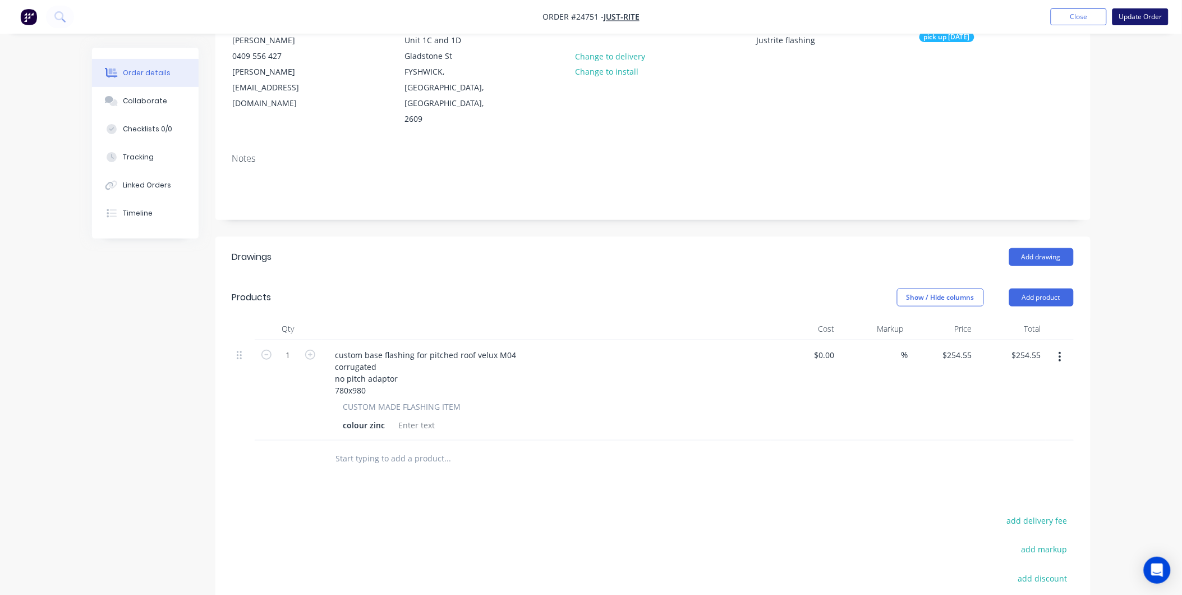
click at [1143, 16] on button "Update Order" at bounding box center [1140, 16] width 56 height 17
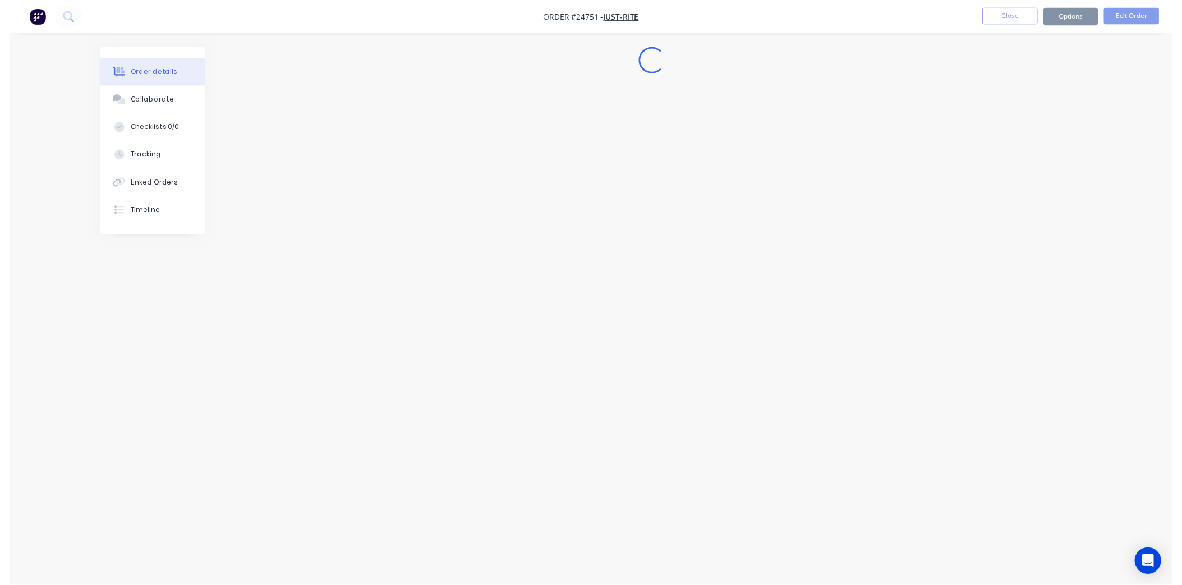
scroll to position [0, 0]
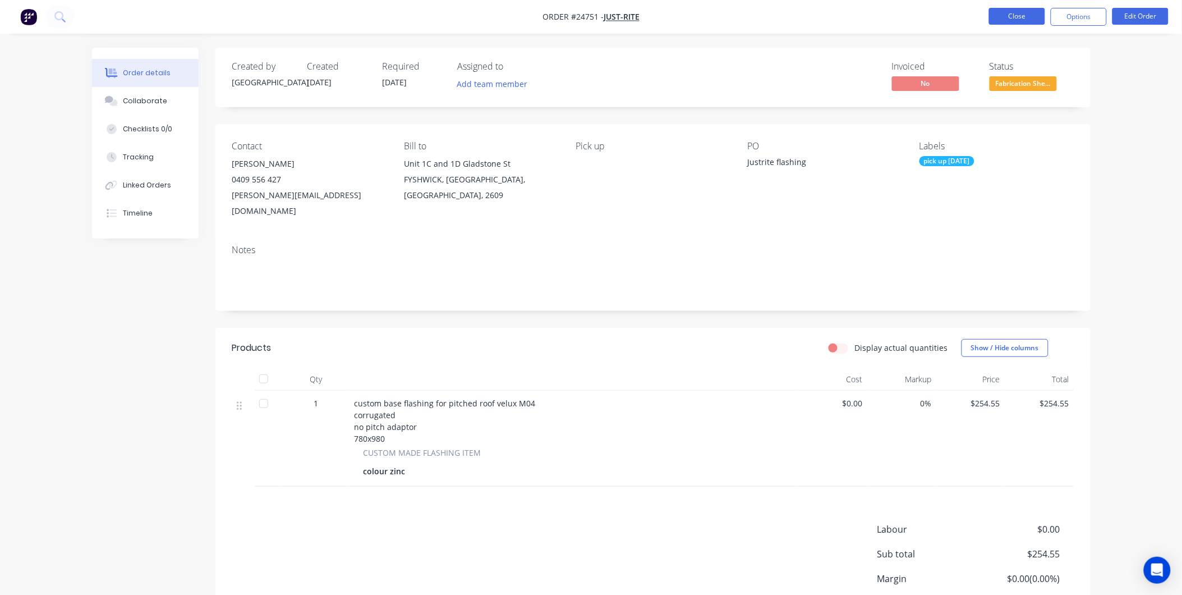
click at [1022, 22] on button "Close" at bounding box center [1017, 16] width 56 height 17
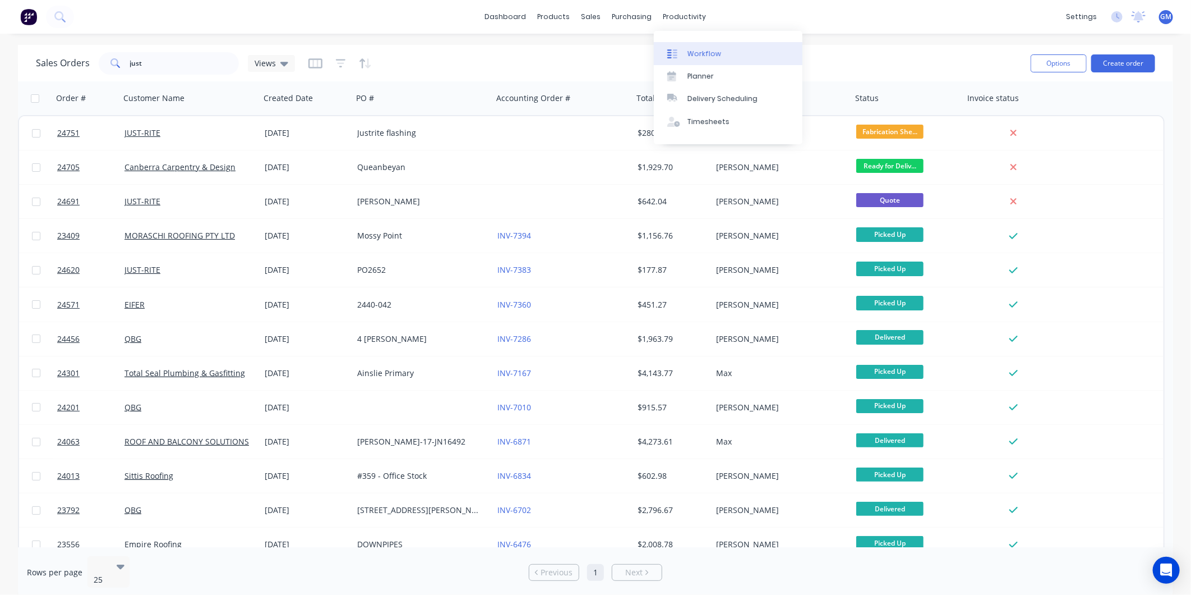
click at [701, 51] on div "Workflow" at bounding box center [705, 54] width 34 height 10
